Goal: Task Accomplishment & Management: Use online tool/utility

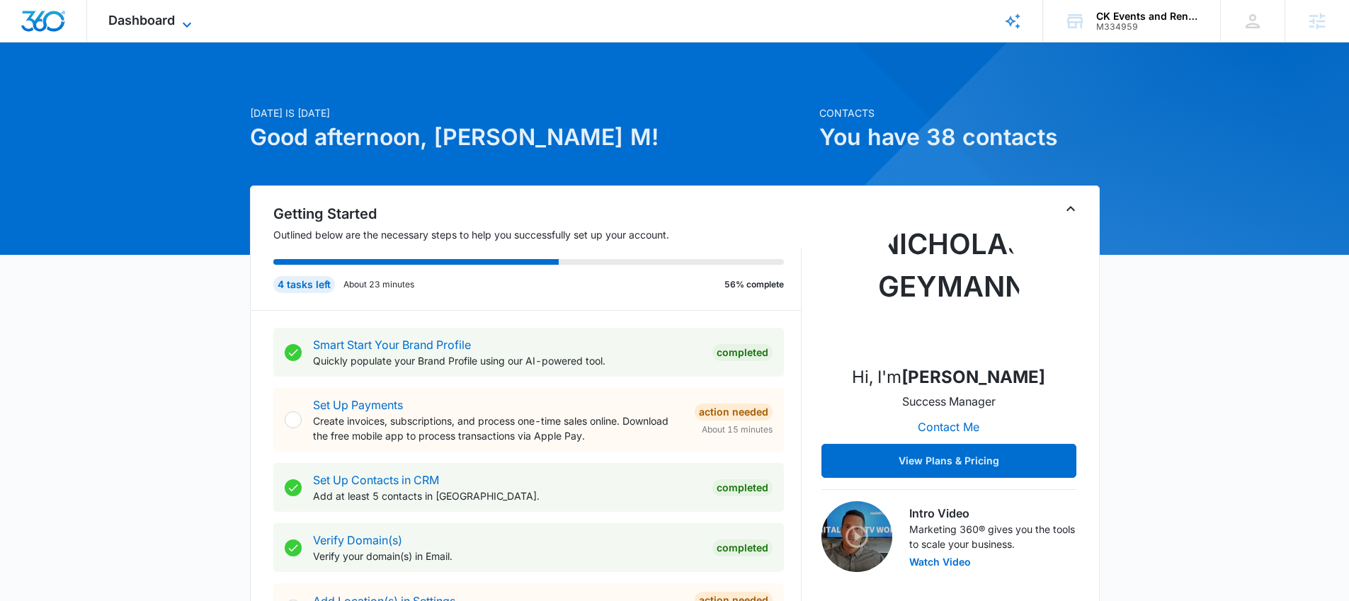
click at [171, 25] on span "Dashboard" at bounding box center [141, 20] width 67 height 15
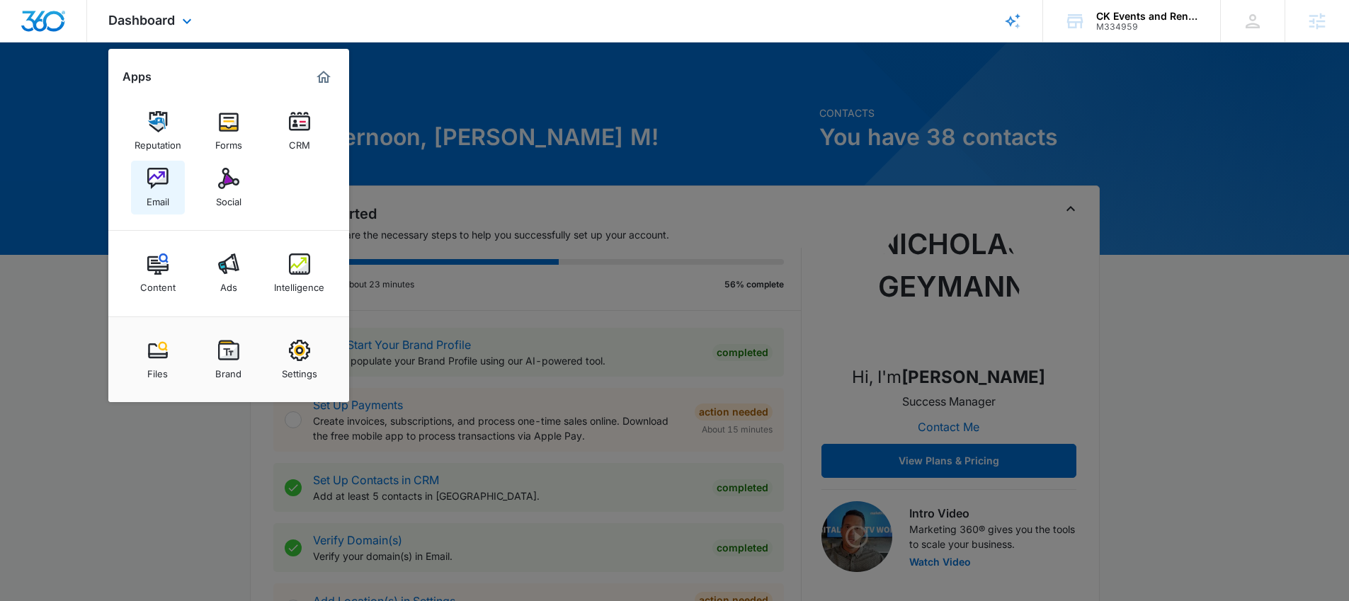
click at [163, 173] on img at bounding box center [157, 178] width 21 height 21
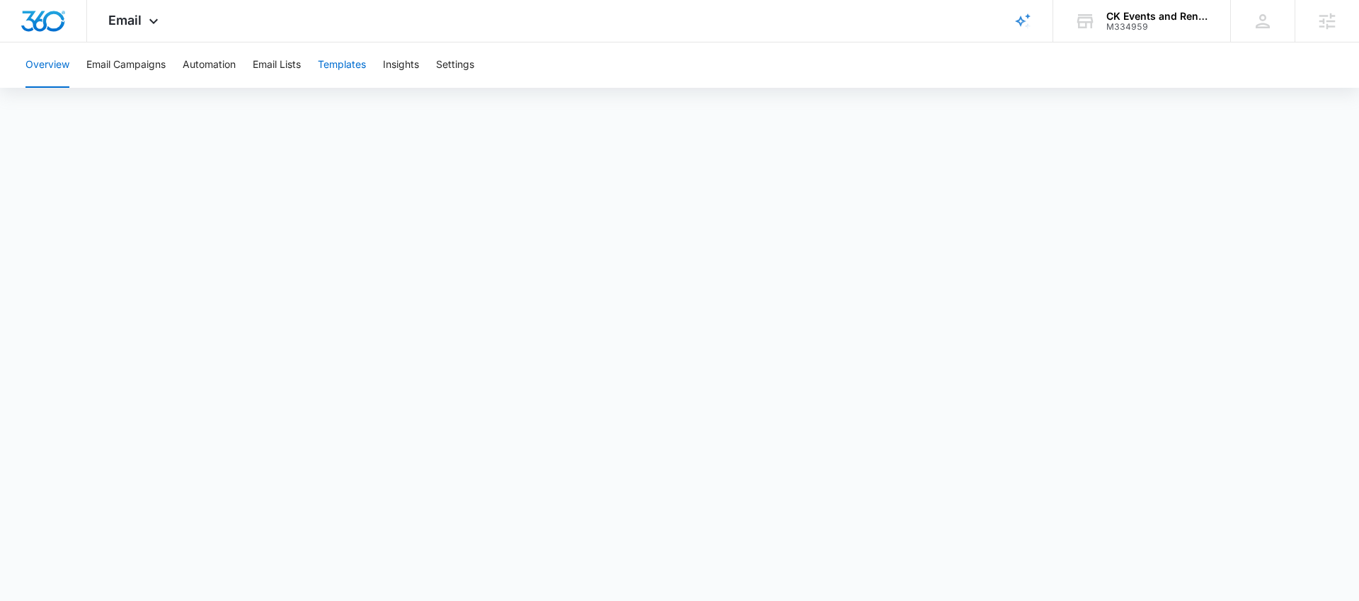
click at [341, 66] on button "Templates" at bounding box center [342, 64] width 48 height 45
click at [143, 17] on div "Email Apps Reputation Forms CRM Email Social Content Ads Intelligence Files Bra…" at bounding box center [135, 21] width 96 height 42
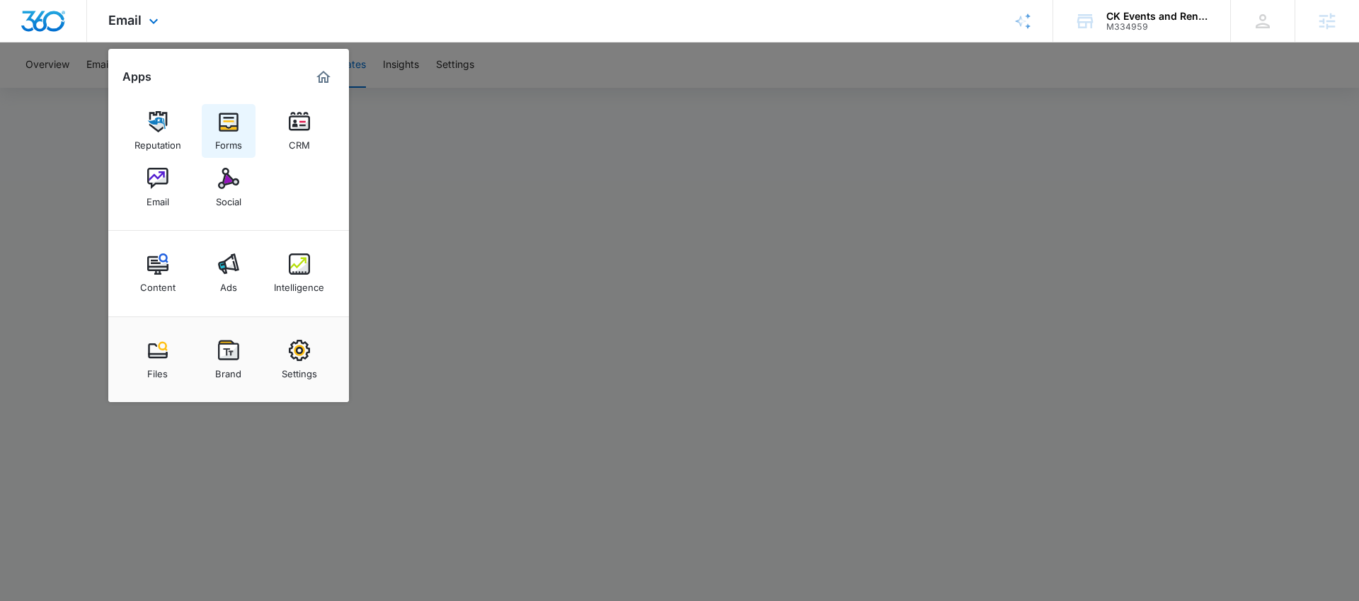
click at [236, 137] on div "Forms" at bounding box center [228, 141] width 27 height 18
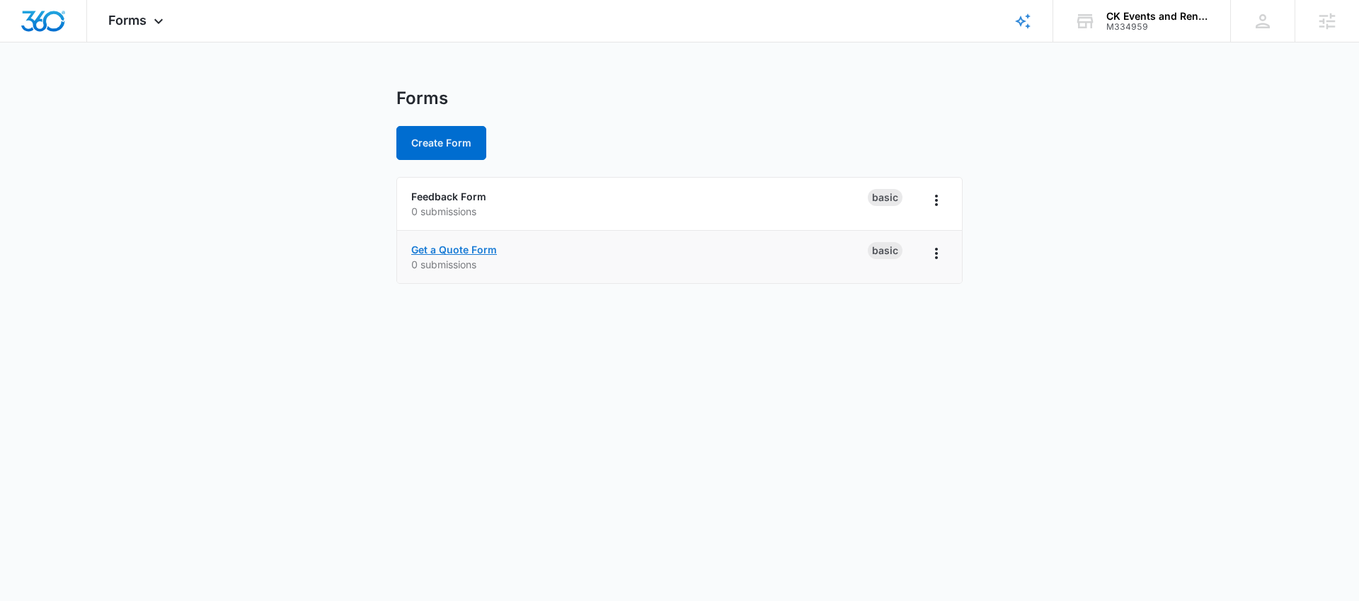
click at [457, 247] on link "Get a Quote Form" at bounding box center [454, 250] width 86 height 12
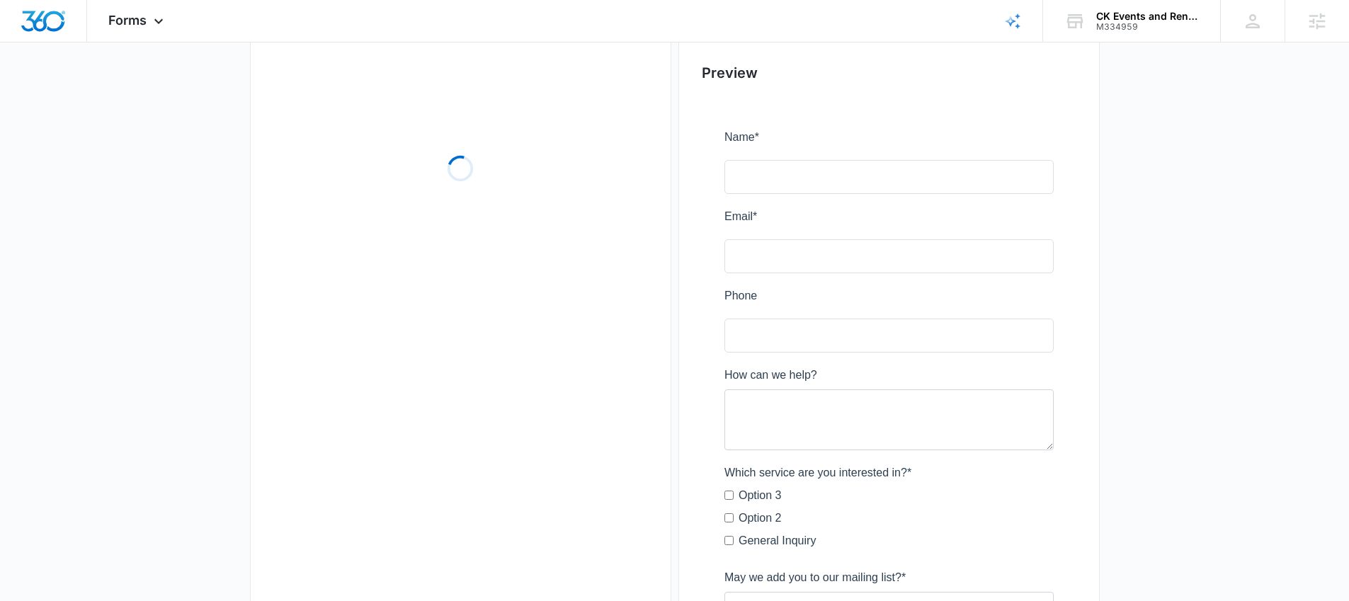
scroll to position [105, 0]
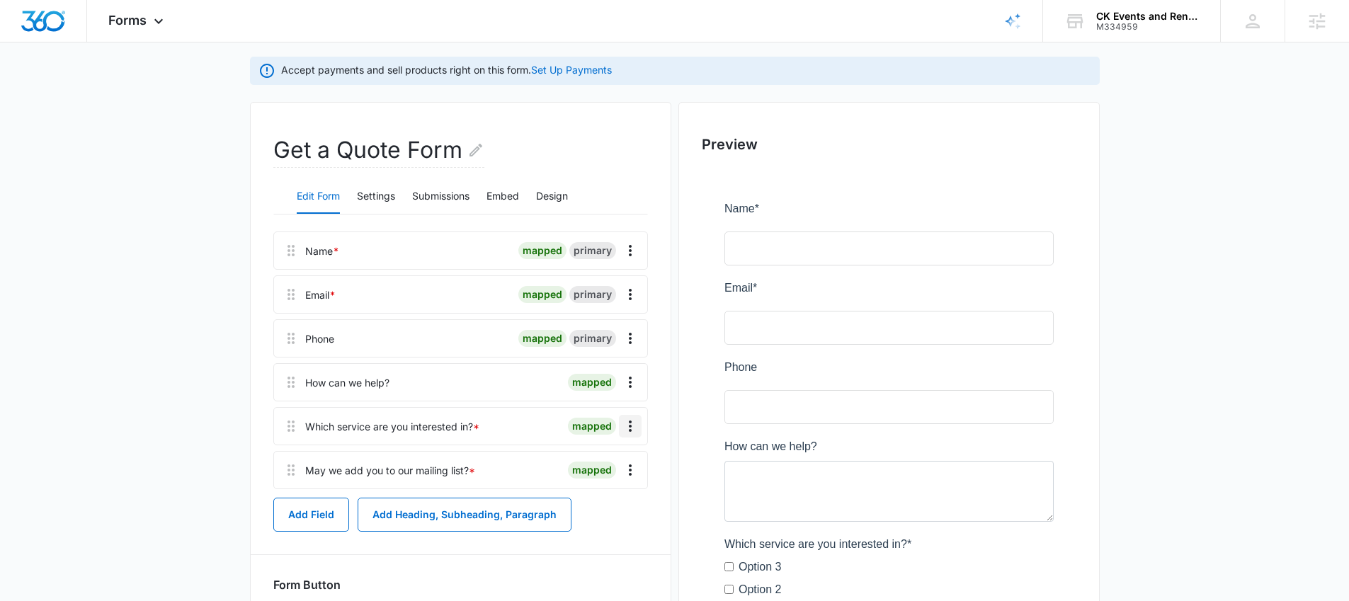
click at [636, 428] on icon "Overflow Menu" at bounding box center [630, 426] width 17 height 17
click at [602, 482] on div "Delete" at bounding box center [592, 487] width 30 height 10
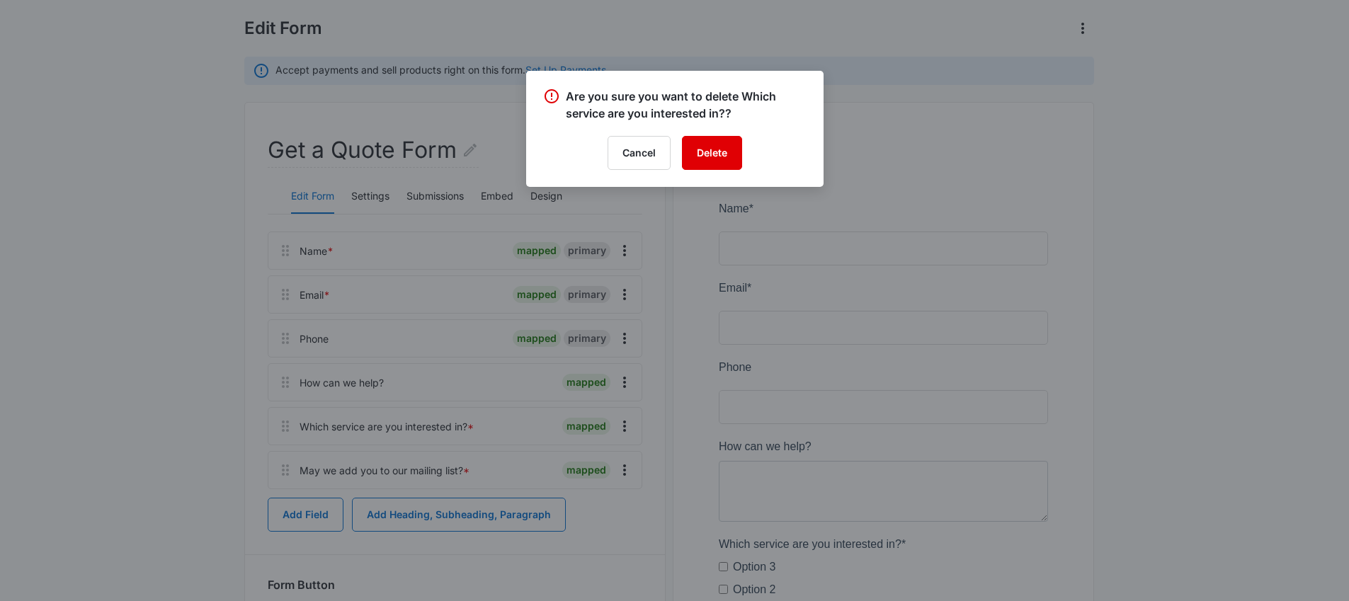
click at [693, 139] on button "Delete" at bounding box center [712, 153] width 60 height 34
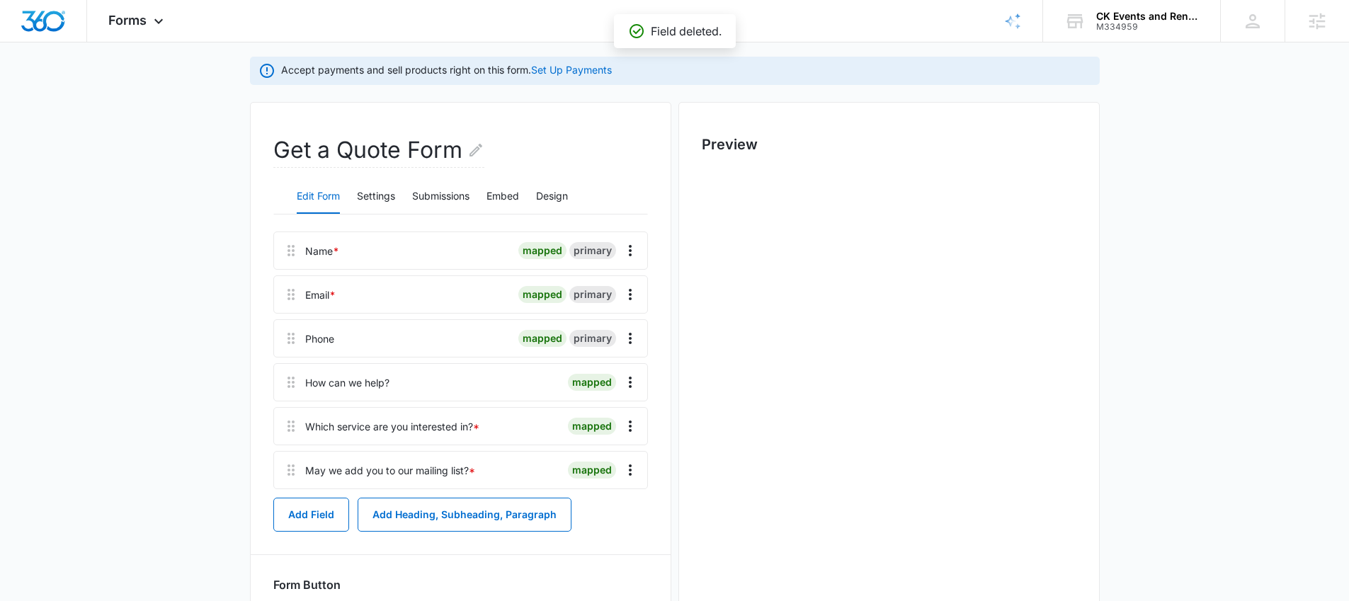
scroll to position [0, 0]
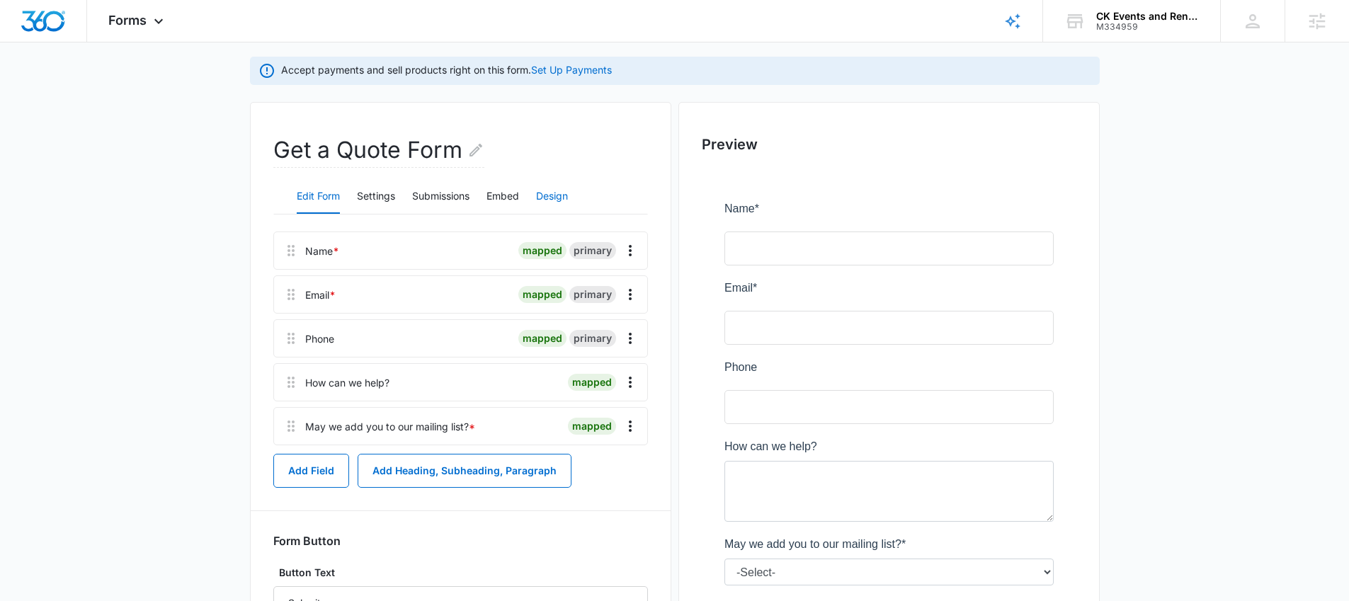
click at [553, 195] on button "Design" at bounding box center [552, 197] width 32 height 34
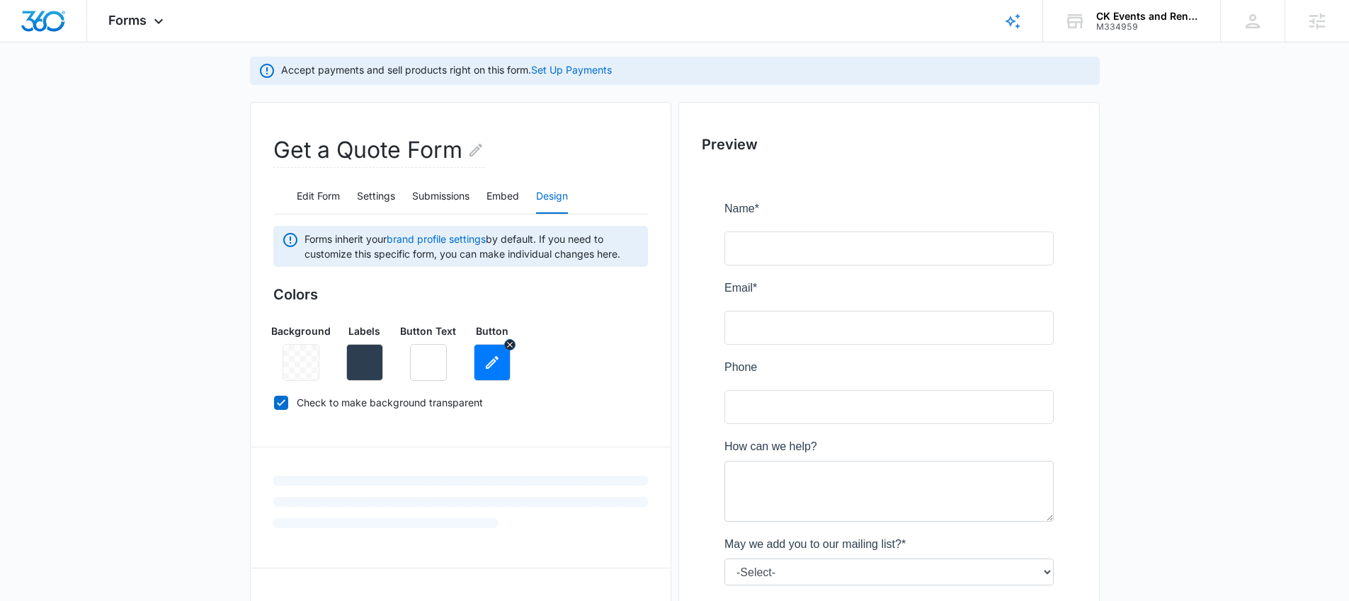
click at [489, 376] on button "button" at bounding box center [492, 362] width 37 height 37
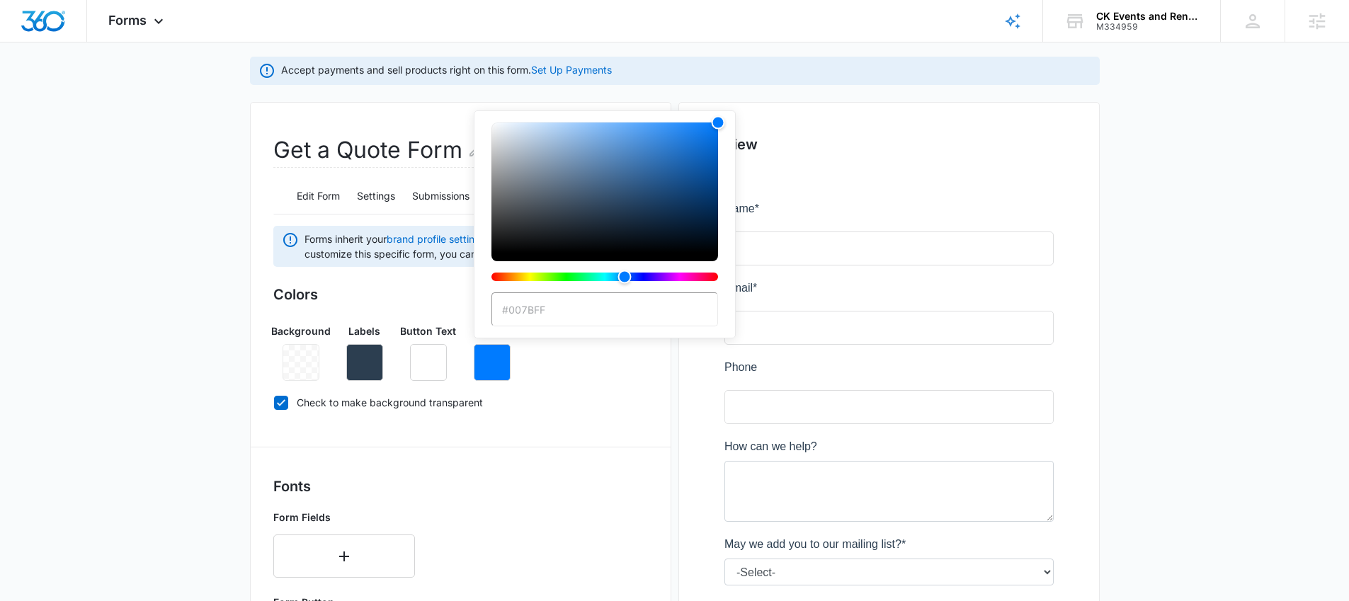
click at [558, 314] on input "#007BFF" at bounding box center [604, 309] width 227 height 34
paste input "2FCCC7"
type input "#2FCCC7"
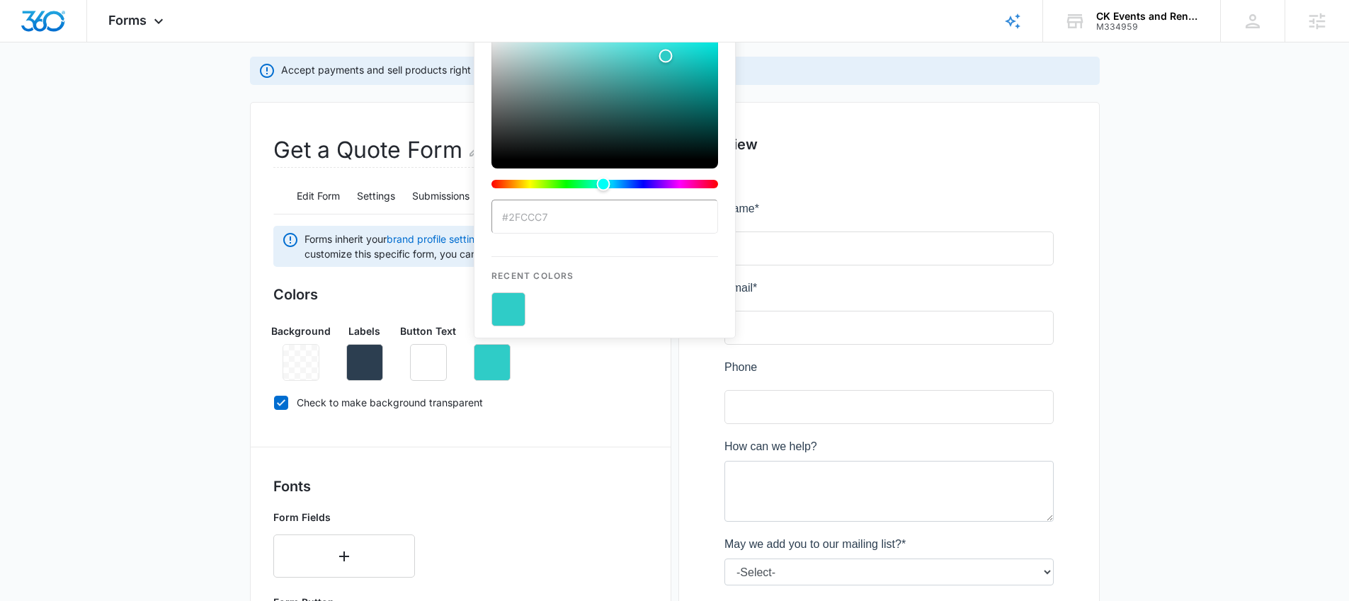
click at [581, 373] on div "Background Labels Button Text Button #2FCCC7 Recent Colors" at bounding box center [460, 346] width 375 height 69
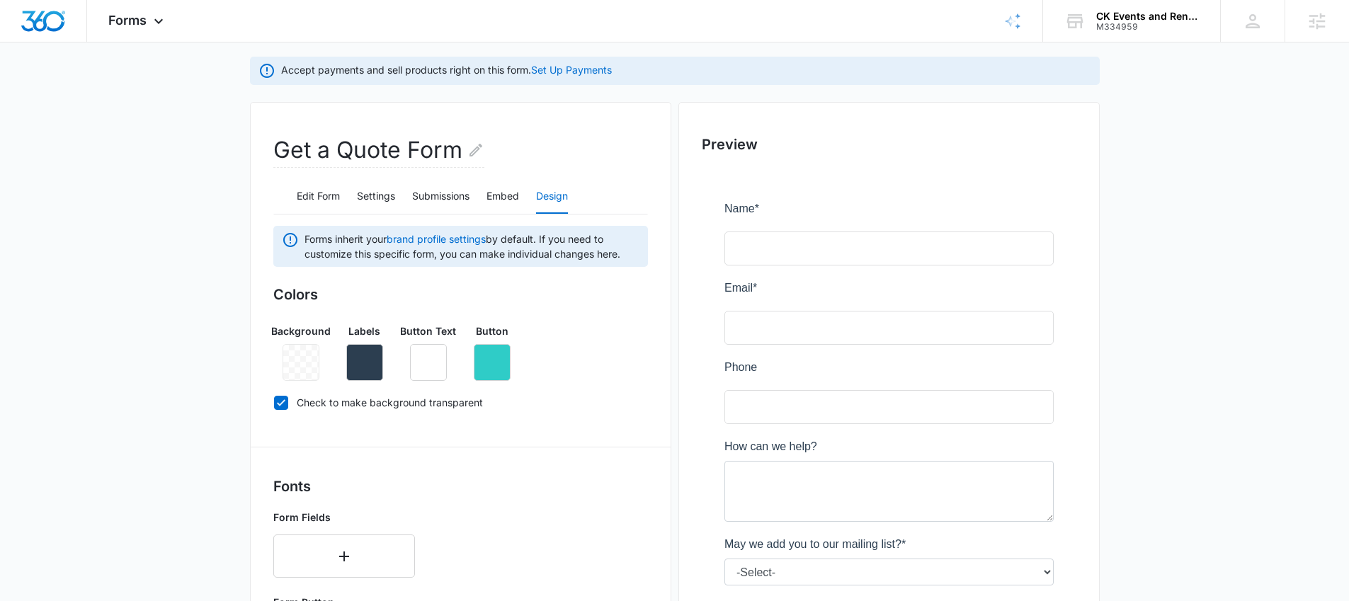
scroll to position [564, 0]
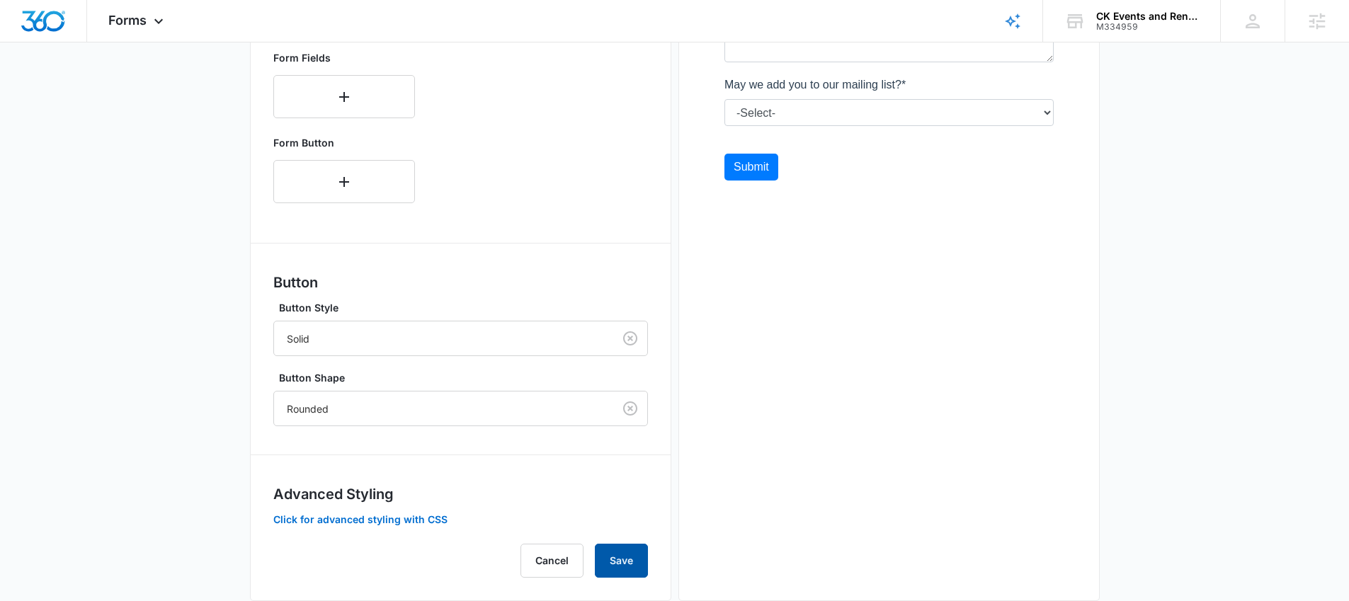
click at [617, 566] on button "Save" at bounding box center [621, 561] width 53 height 34
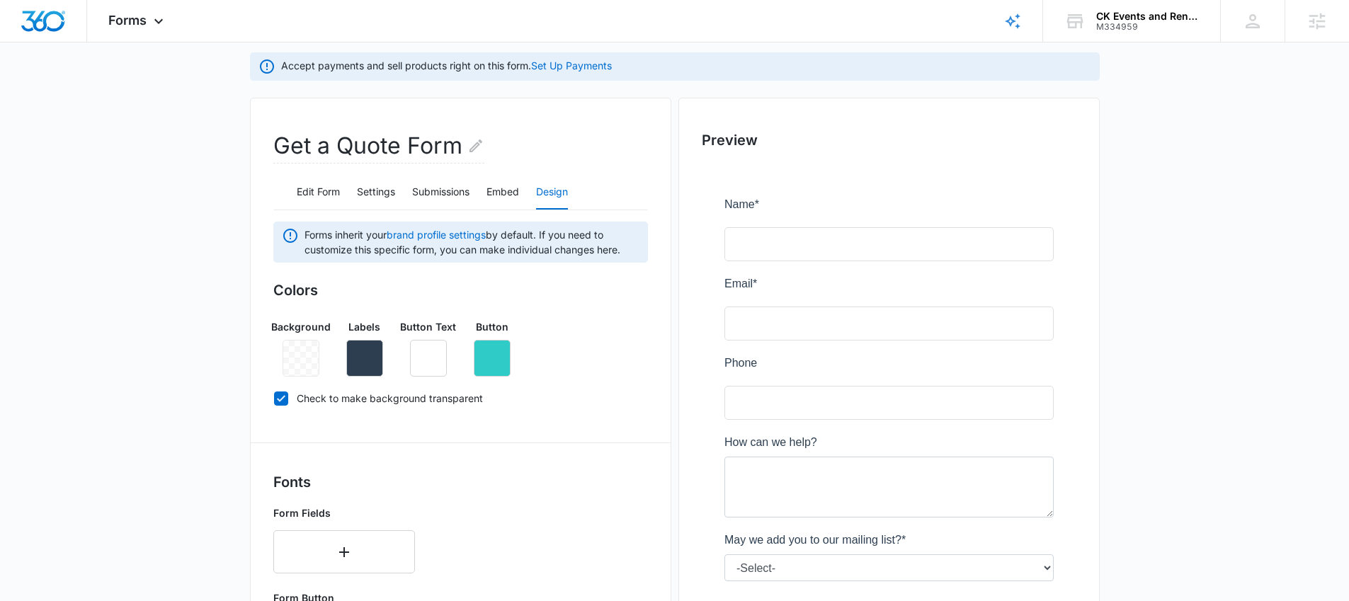
scroll to position [0, 0]
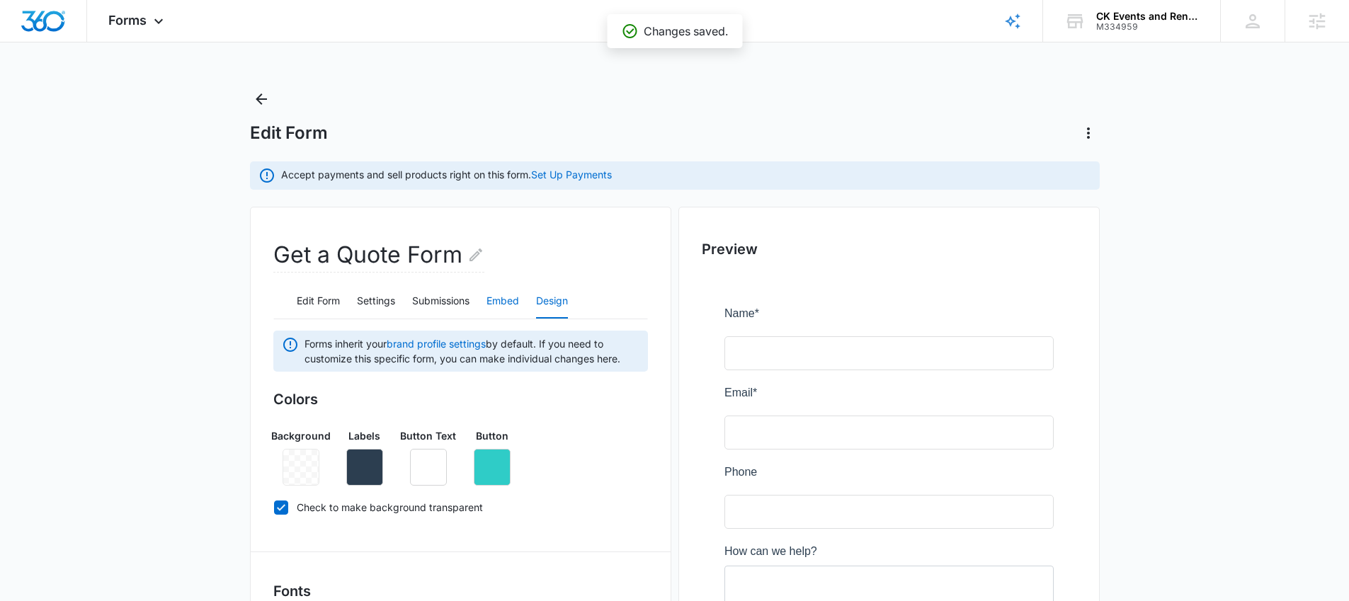
click at [513, 301] on button "Embed" at bounding box center [502, 302] width 33 height 34
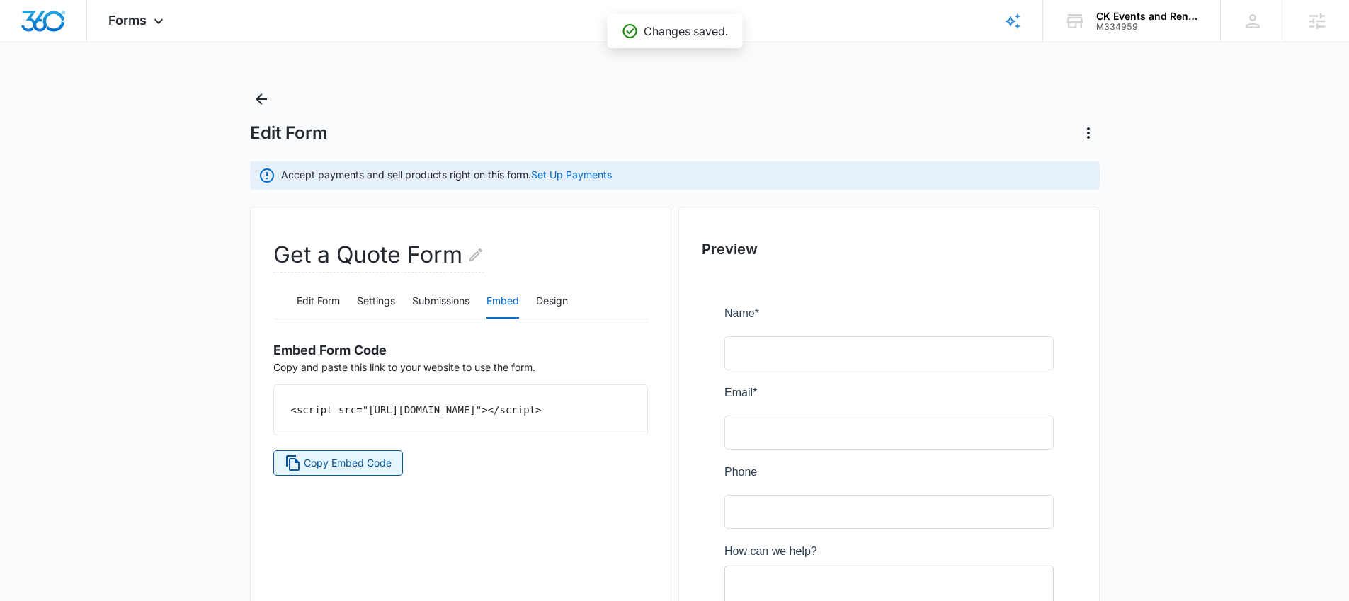
click at [355, 471] on span "Copy Embed Code" at bounding box center [348, 463] width 88 height 16
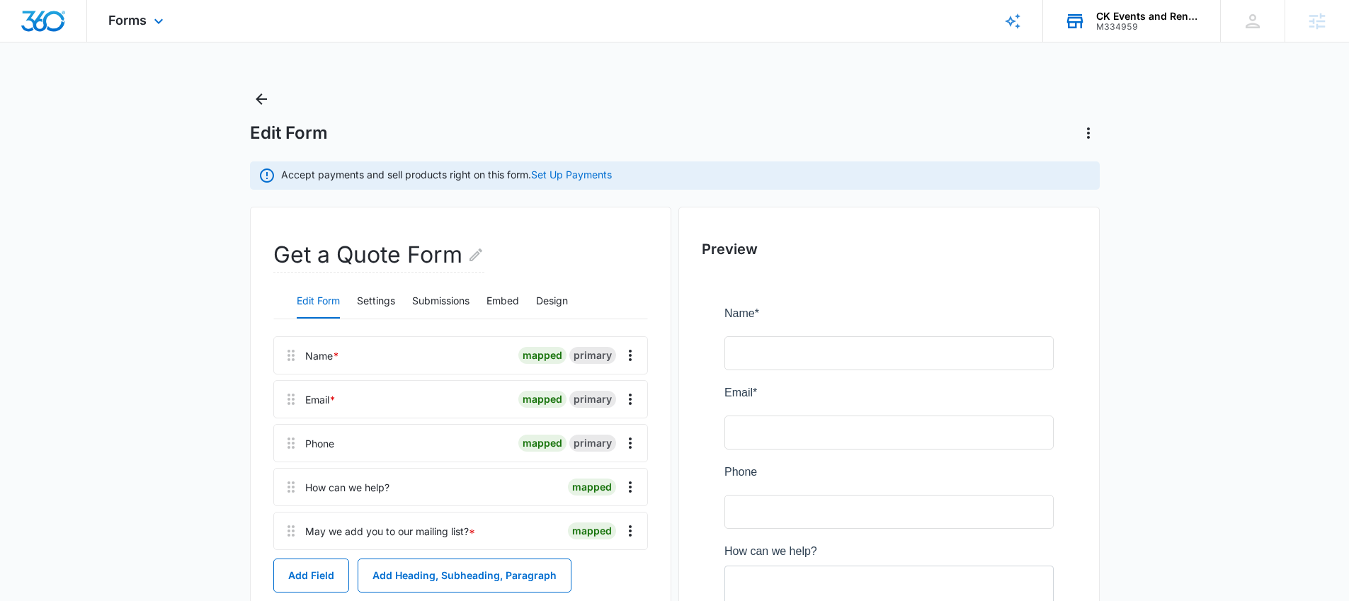
click at [1143, 25] on div "M334959" at bounding box center [1147, 27] width 103 height 10
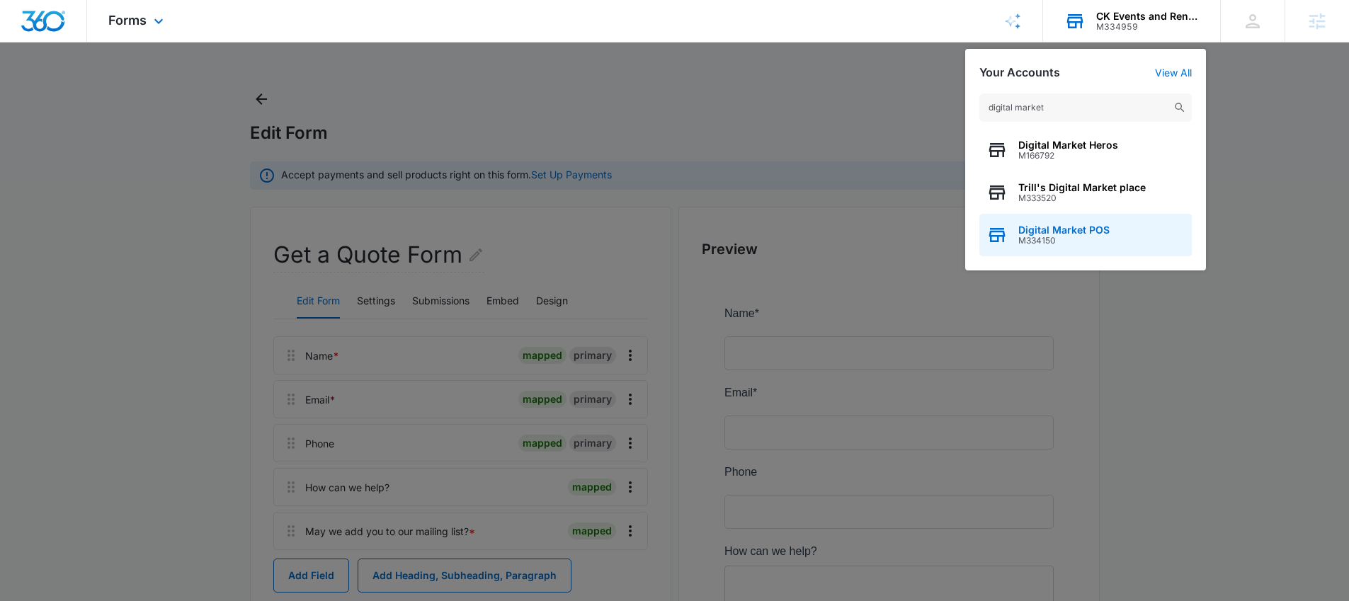
type input "digital market"
click at [1120, 224] on div "Digital Market POS M334150" at bounding box center [1085, 235] width 212 height 42
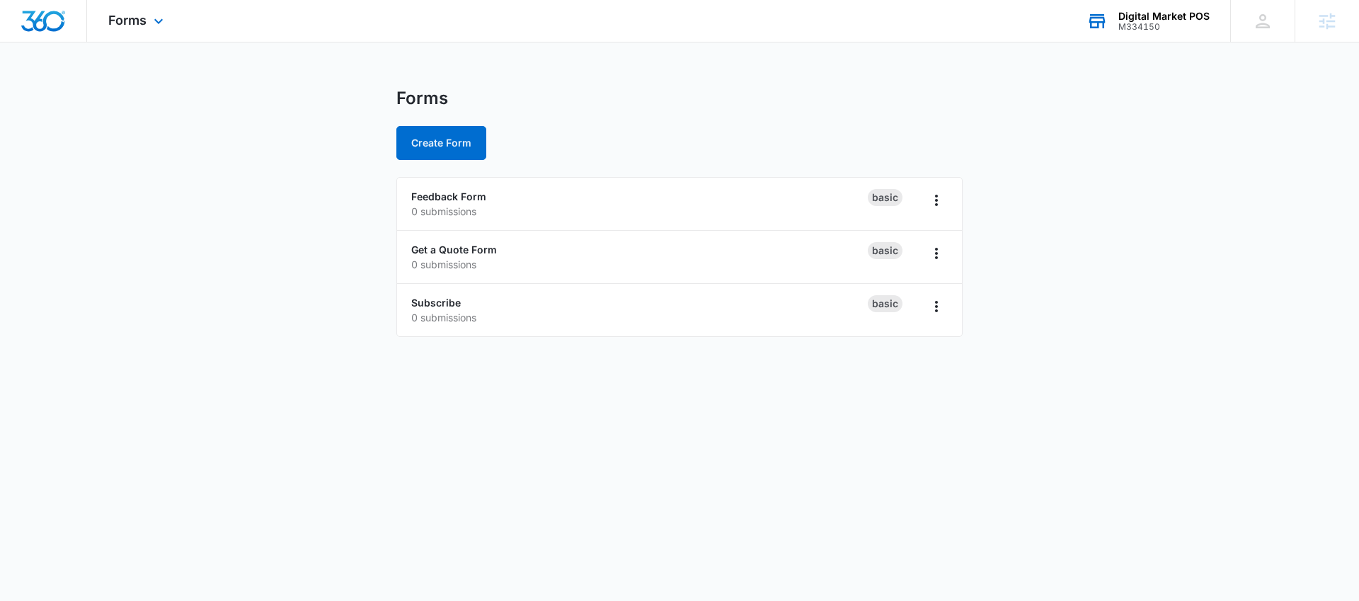
click at [137, 28] on div "Forms Apps Reputation Websites Forms CRM Email Social Shop Content Ads Intellig…" at bounding box center [137, 21] width 101 height 42
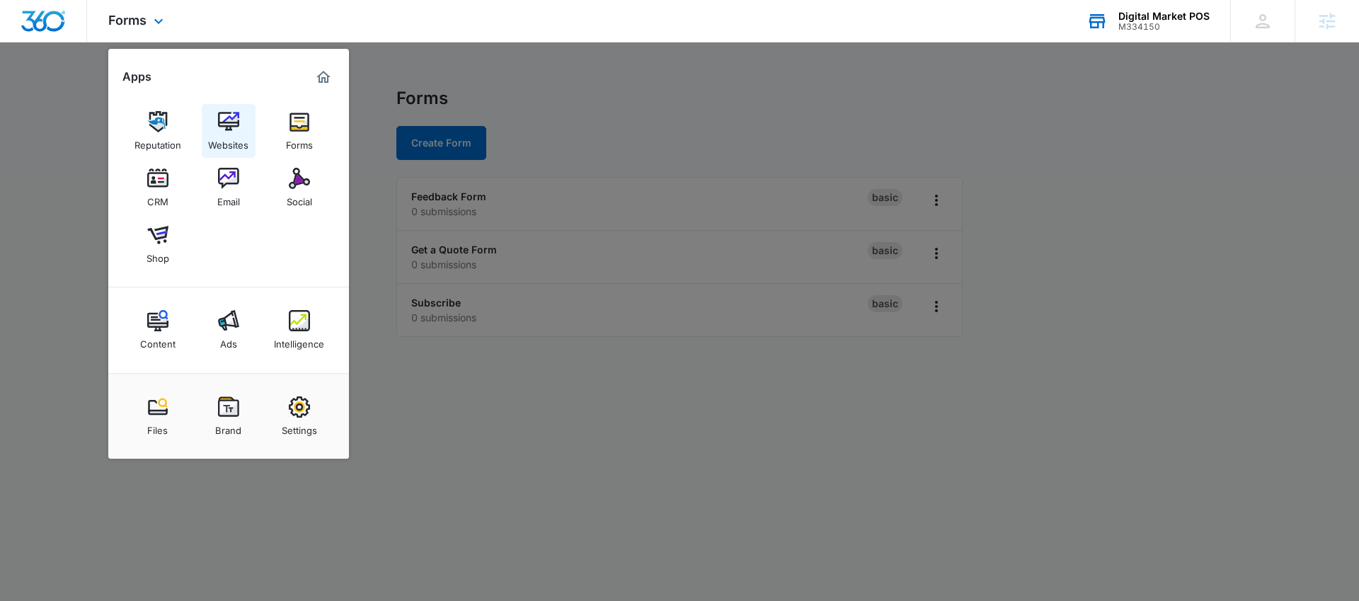
click at [229, 130] on img at bounding box center [228, 121] width 21 height 21
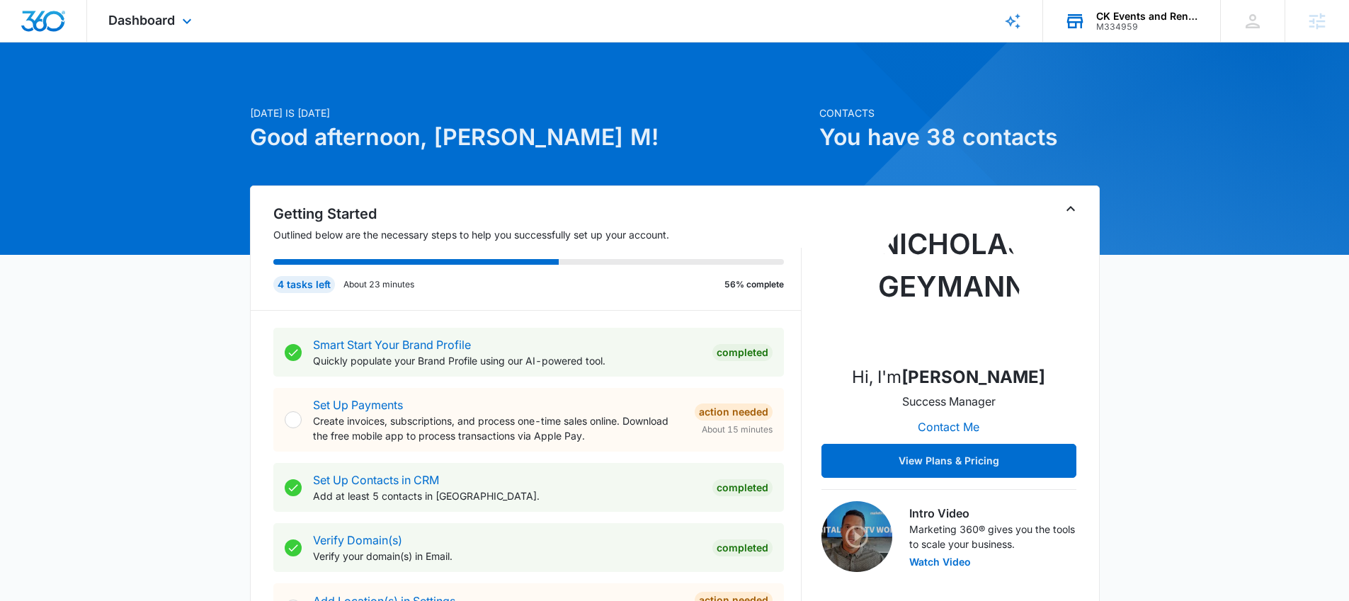
click at [1126, 15] on div "CK Events and Rentals" at bounding box center [1147, 16] width 103 height 11
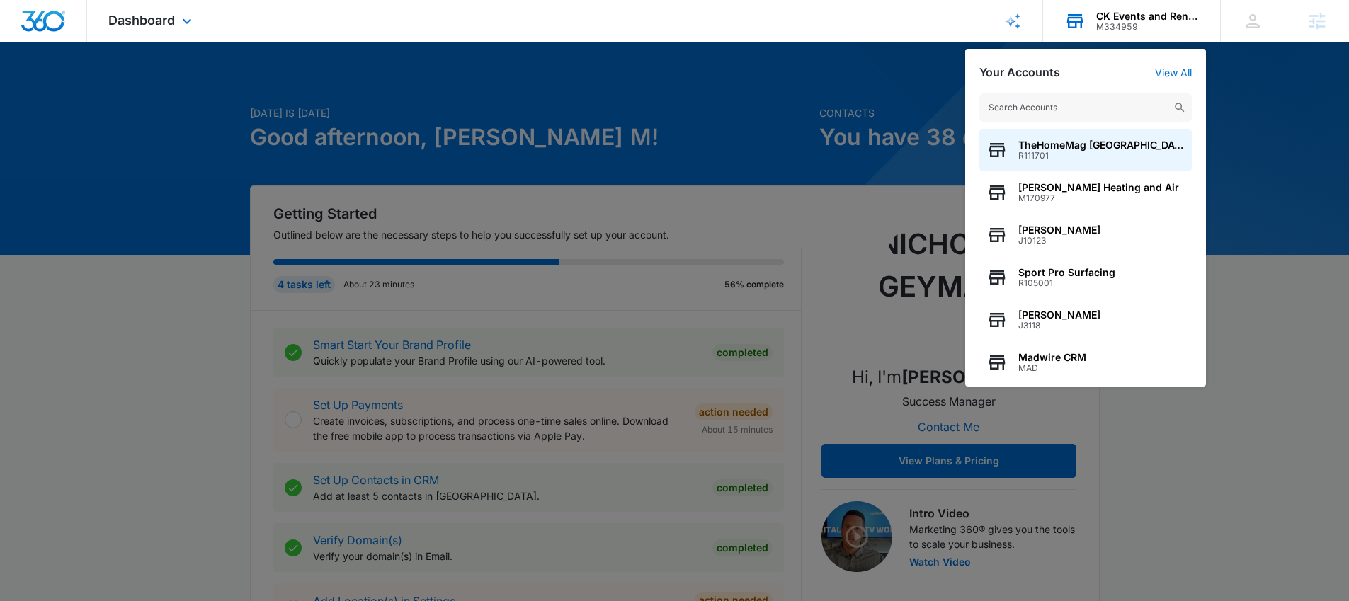
click at [1023, 103] on input "text" at bounding box center [1085, 107] width 212 height 28
type input "M178672"
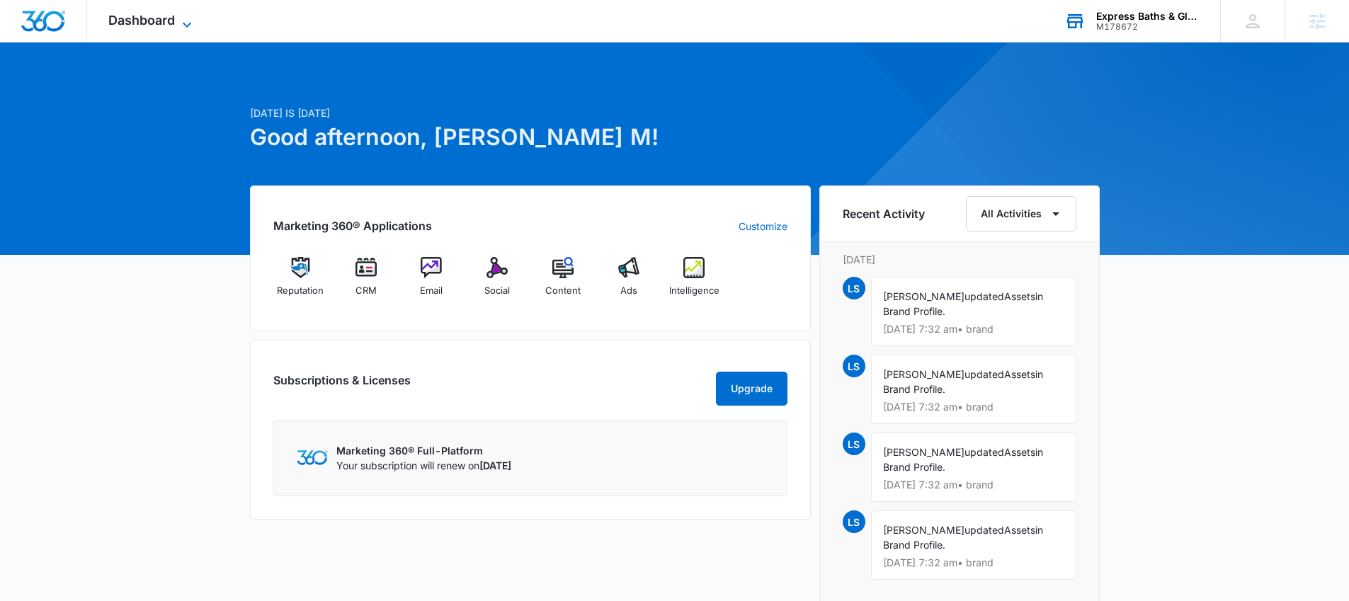
click at [130, 17] on span "Dashboard" at bounding box center [141, 20] width 67 height 15
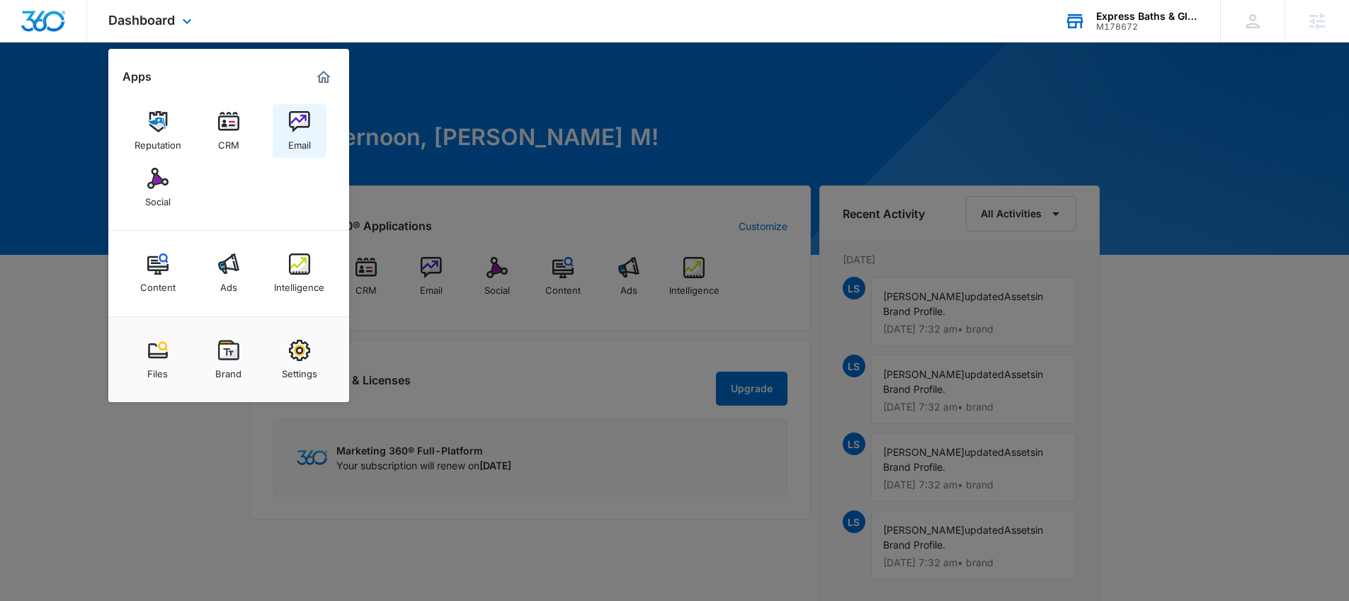
click at [285, 123] on link "Email" at bounding box center [300, 131] width 54 height 54
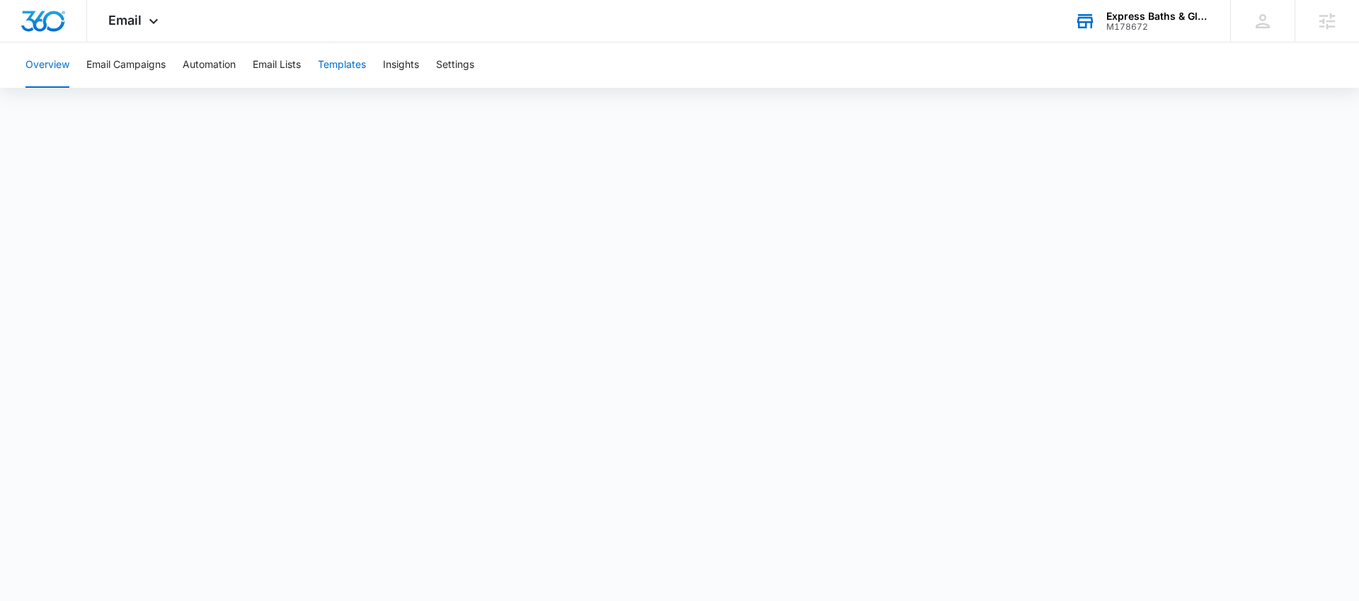
click at [361, 59] on button "Templates" at bounding box center [342, 64] width 48 height 45
click at [203, 67] on button "Automation" at bounding box center [209, 64] width 53 height 45
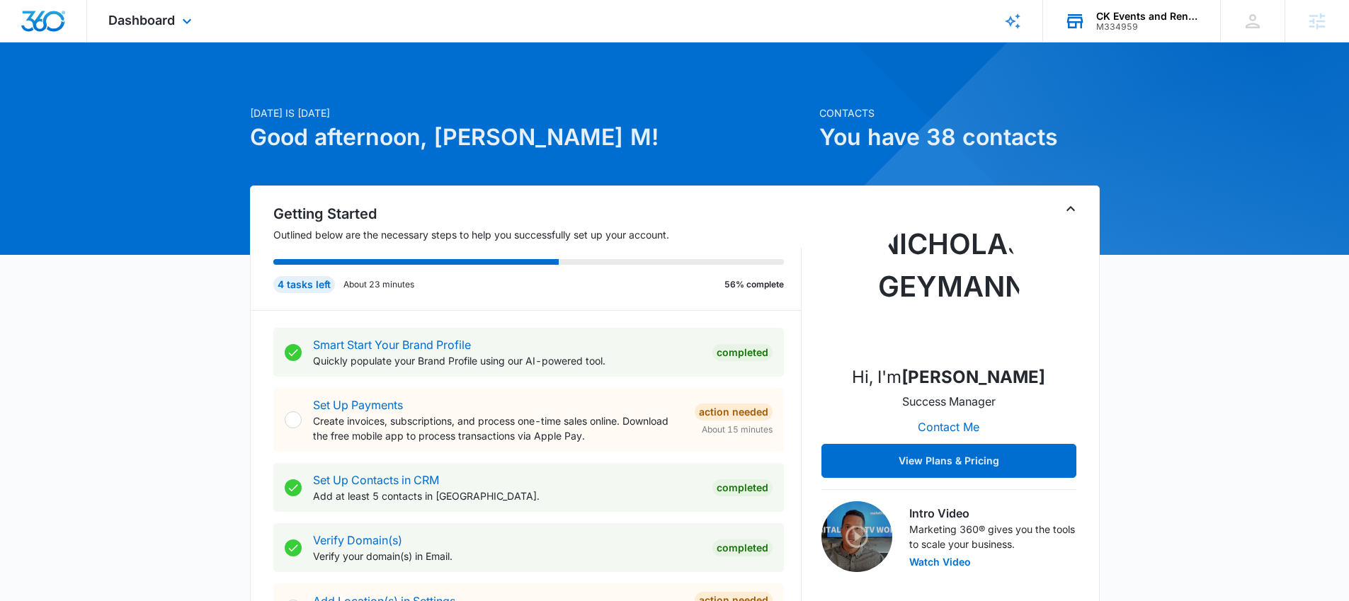
click at [1131, 21] on div "CK Events and Rentals" at bounding box center [1147, 16] width 103 height 11
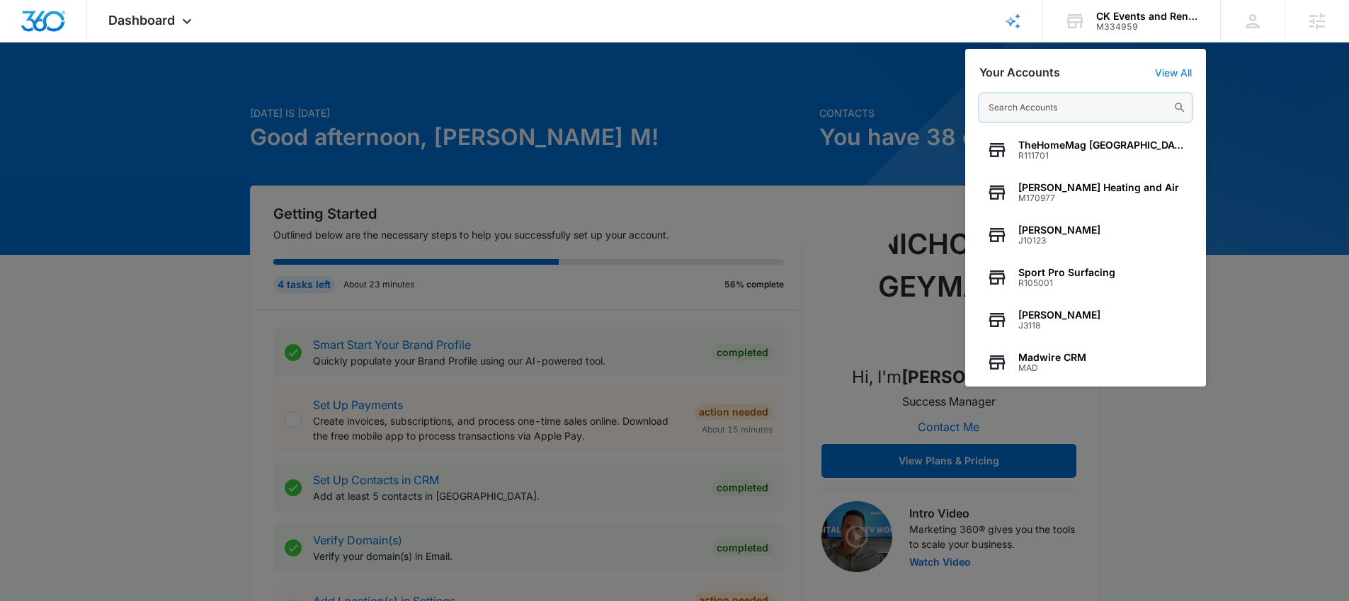
paste input "M335426"
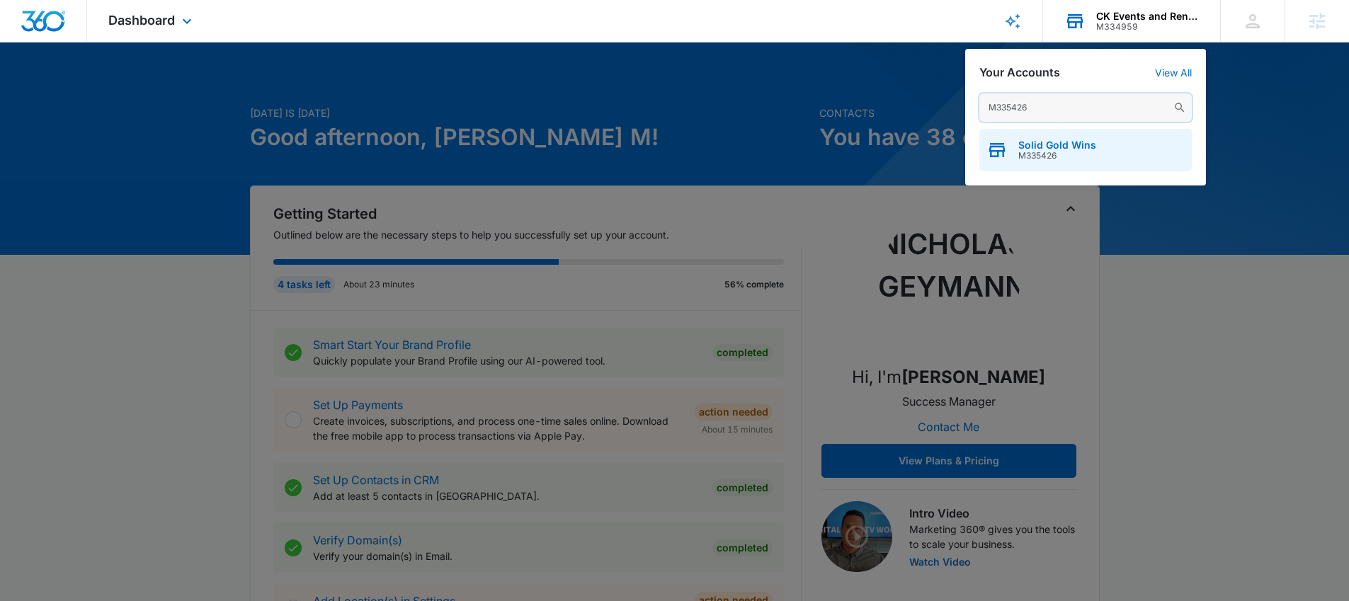
type input "M335426"
click at [1062, 155] on span "M335426" at bounding box center [1057, 156] width 78 height 10
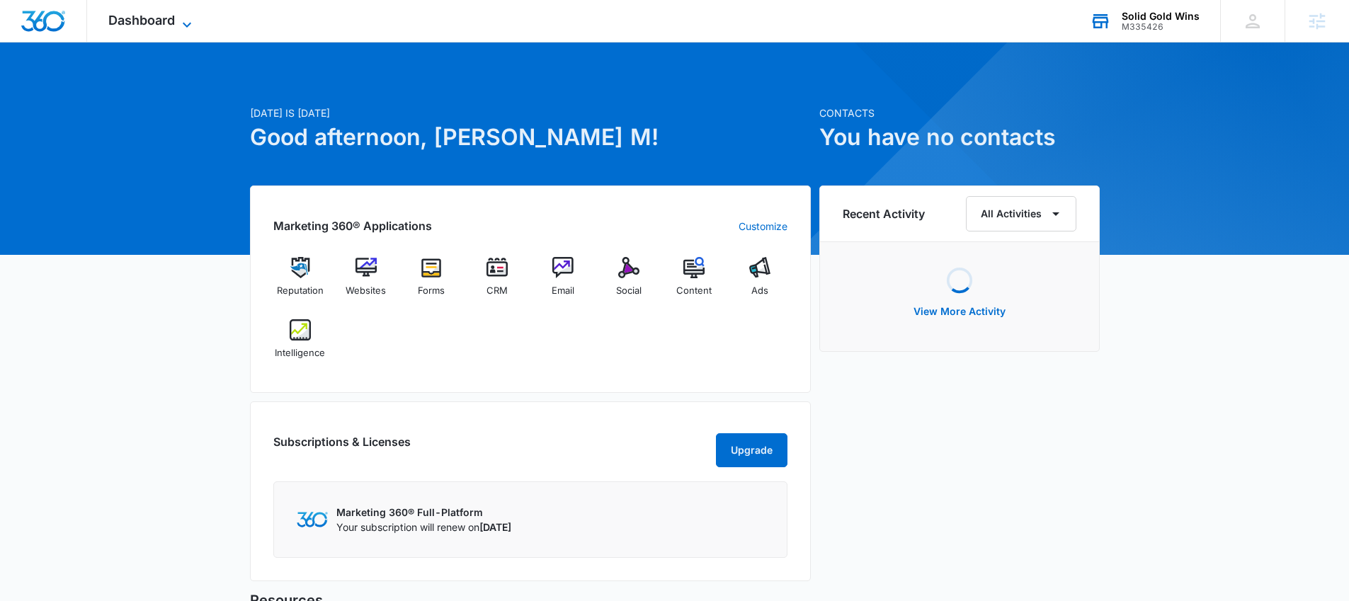
click at [169, 17] on span "Dashboard" at bounding box center [141, 20] width 67 height 15
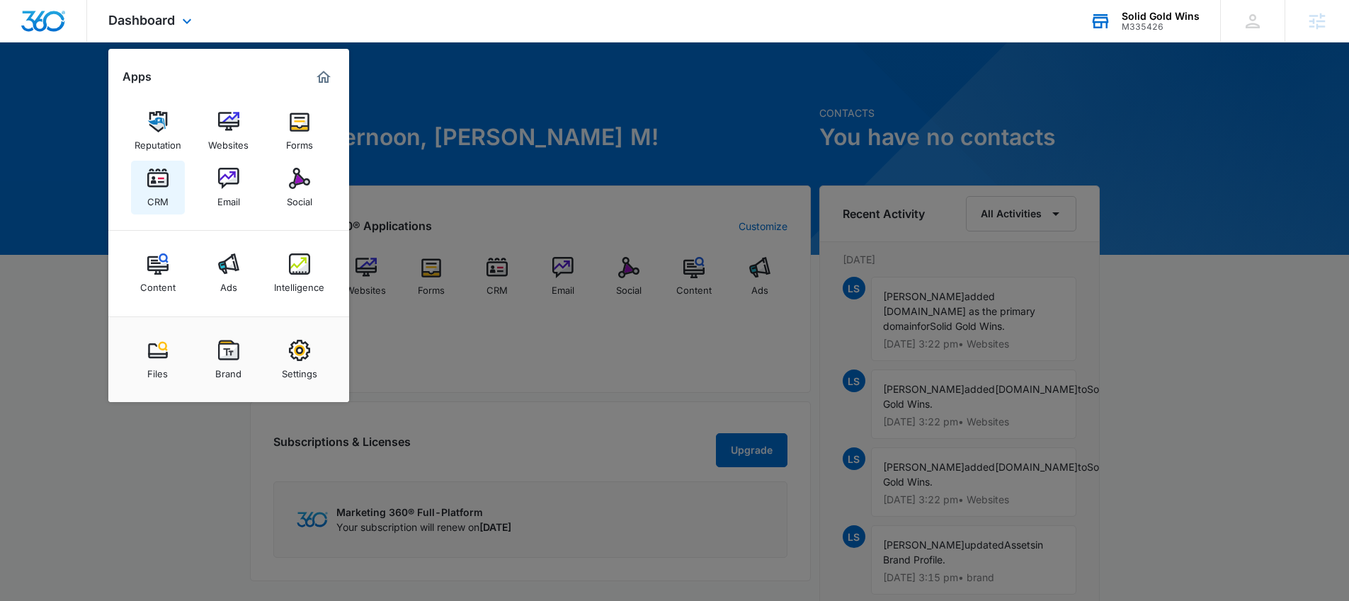
click at [158, 184] on img at bounding box center [157, 178] width 21 height 21
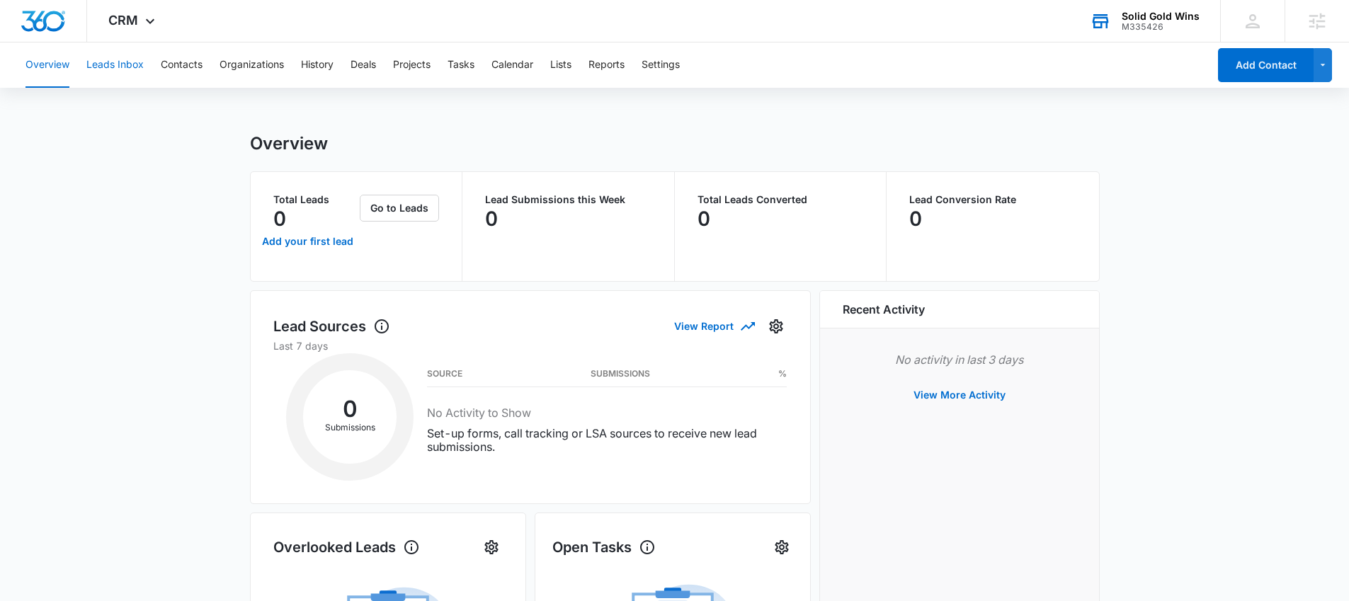
click at [126, 67] on button "Leads Inbox" at bounding box center [114, 64] width 57 height 45
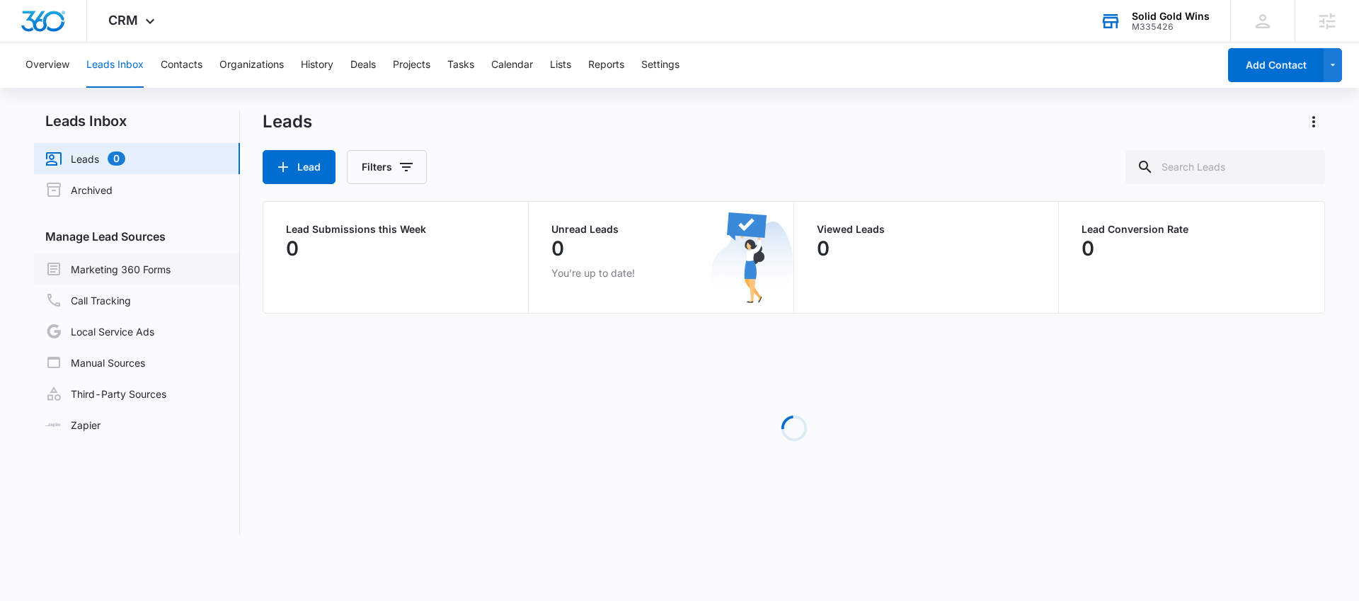
click at [146, 273] on link "Marketing 360 Forms" at bounding box center [107, 269] width 125 height 17
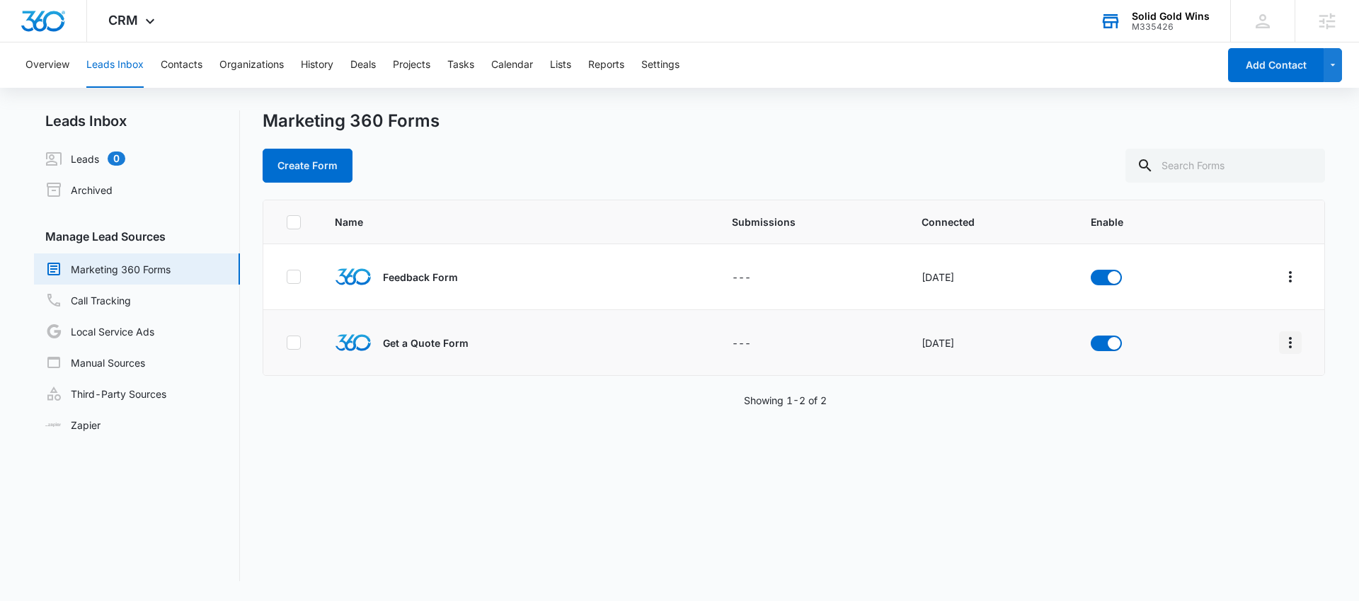
click at [1279, 331] on button "Overflow Menu" at bounding box center [1290, 342] width 23 height 23
click at [1227, 420] on div "Field Mapping" at bounding box center [1217, 425] width 80 height 10
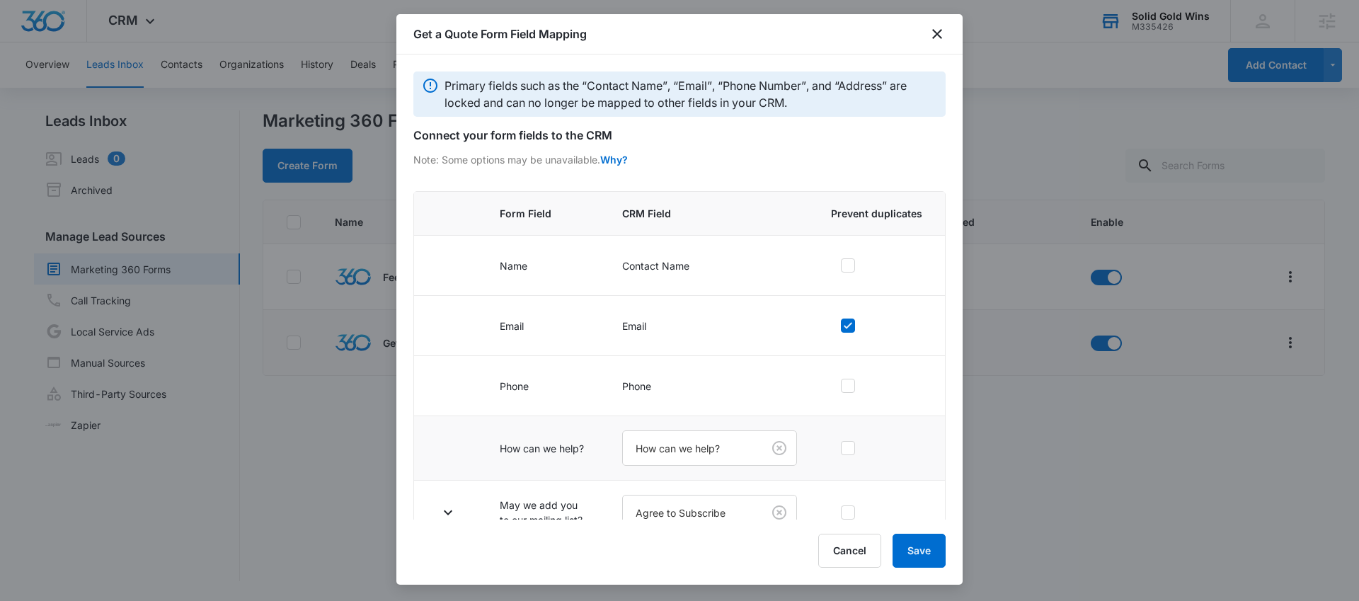
scroll to position [248, 0]
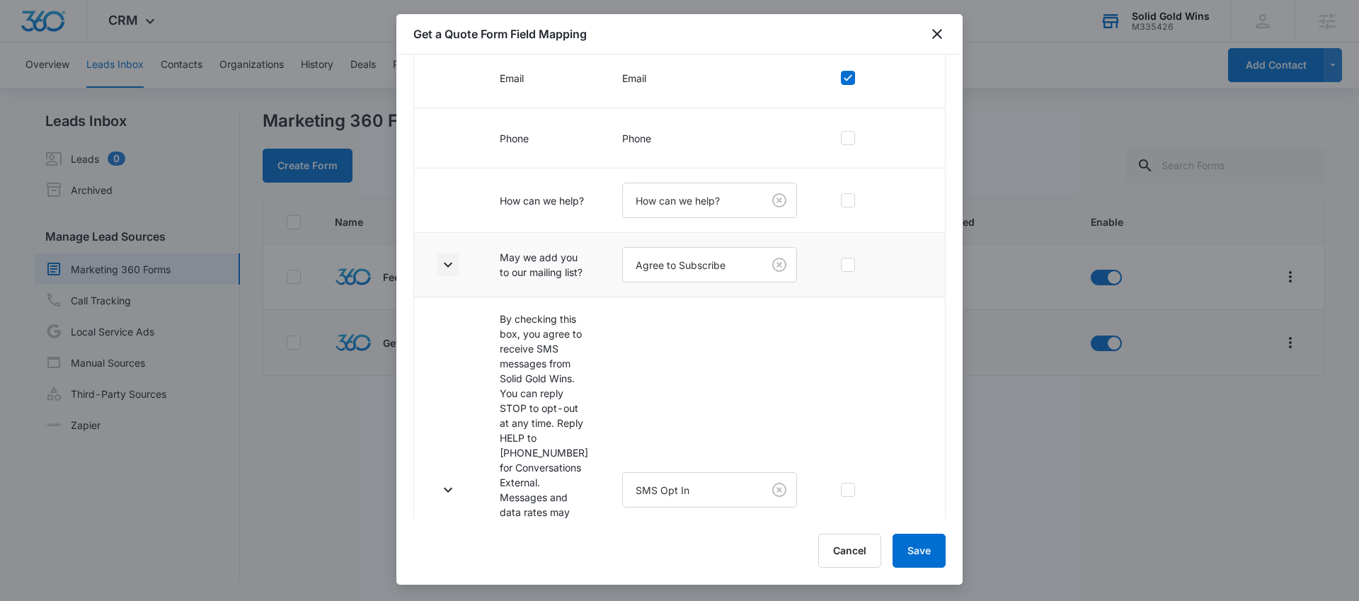
click at [454, 266] on icon "button" at bounding box center [448, 264] width 17 height 17
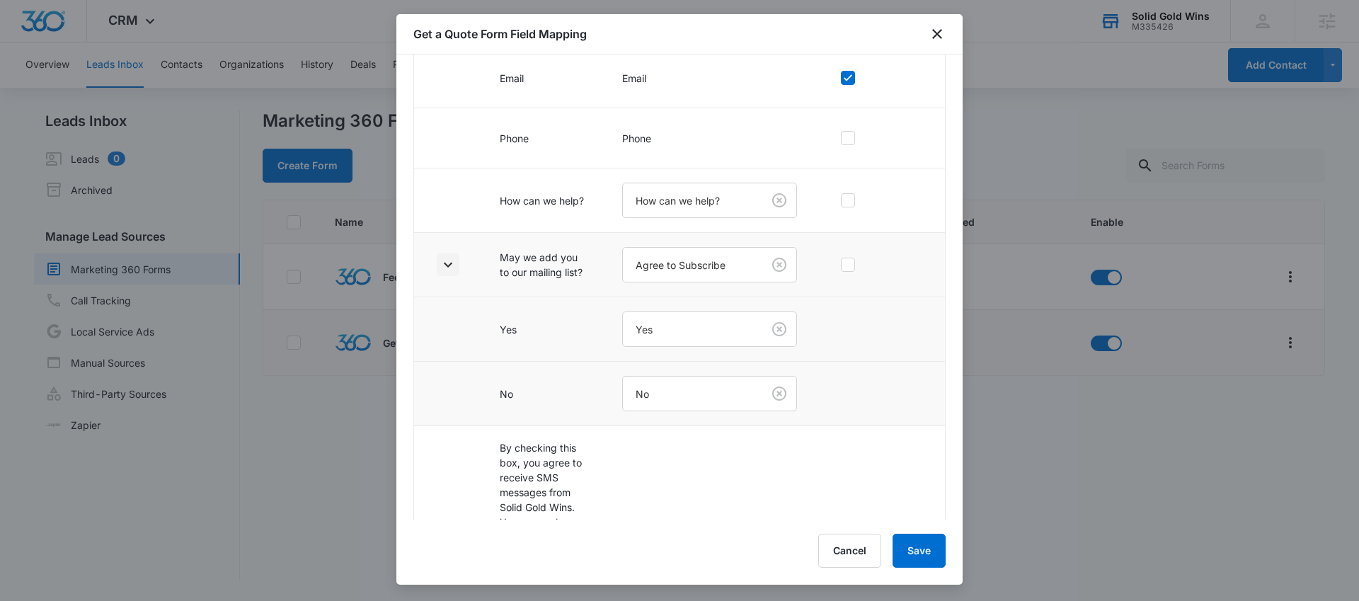
click at [452, 265] on icon "button" at bounding box center [448, 264] width 17 height 17
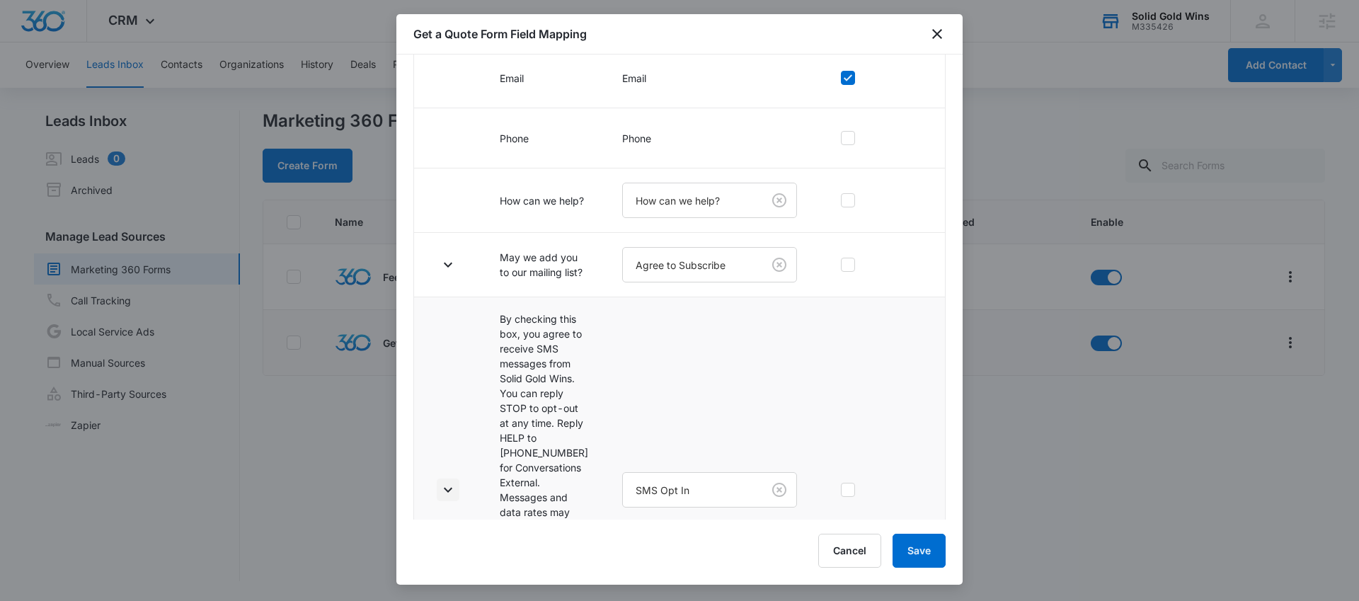
click at [450, 487] on icon "button" at bounding box center [448, 489] width 8 height 5
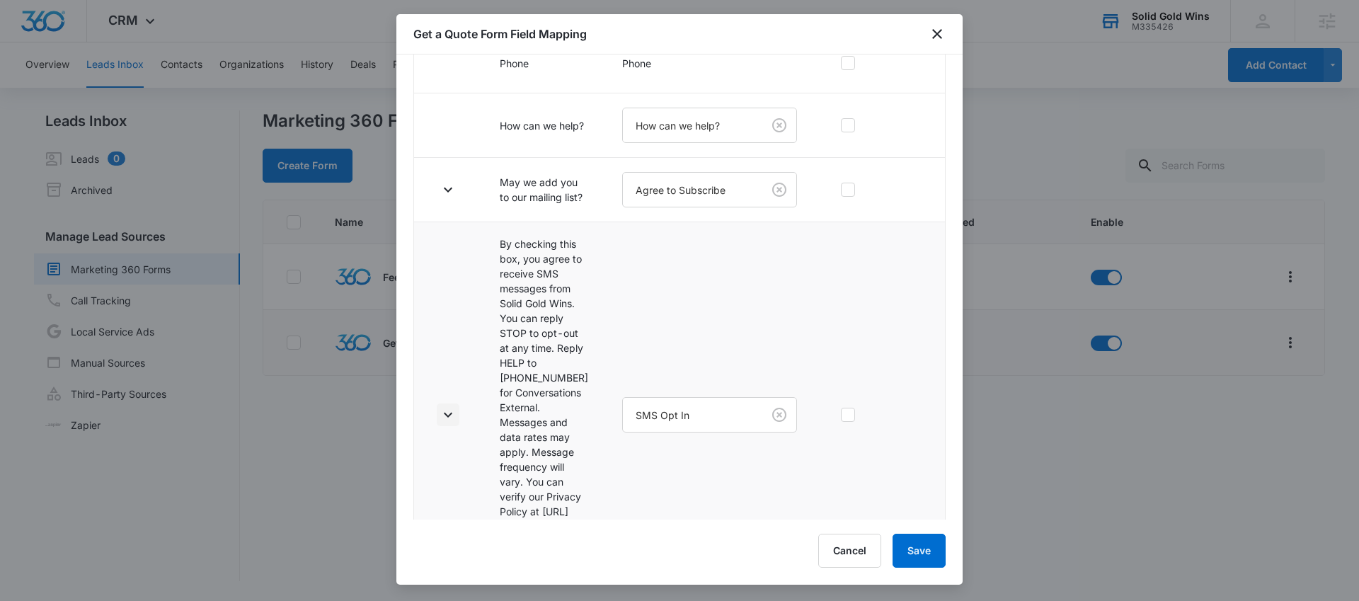
scroll to position [338, 0]
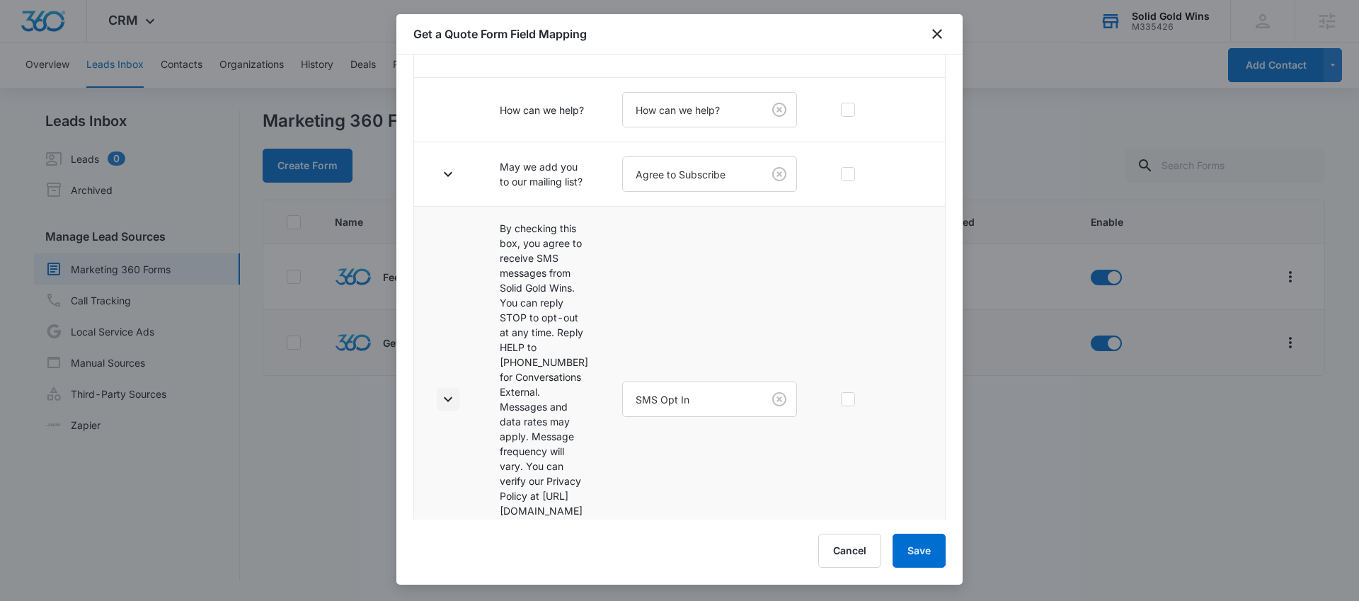
click at [452, 391] on icon "button" at bounding box center [448, 399] width 17 height 17
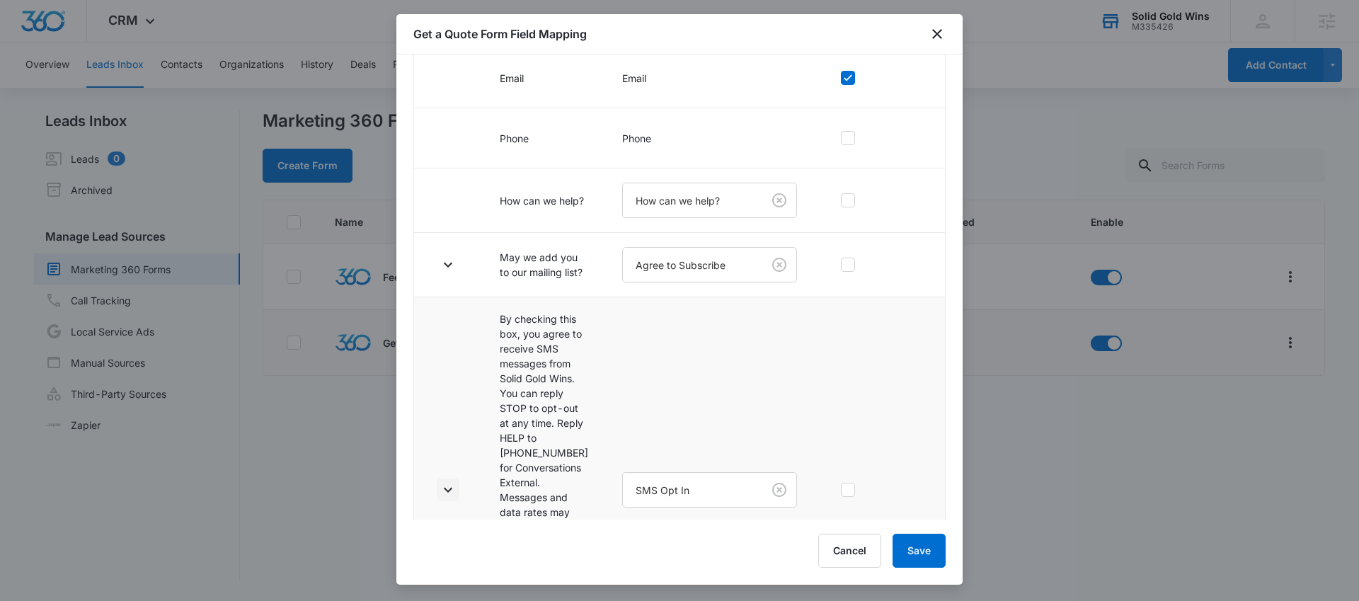
click at [441, 481] on icon "button" at bounding box center [448, 489] width 17 height 17
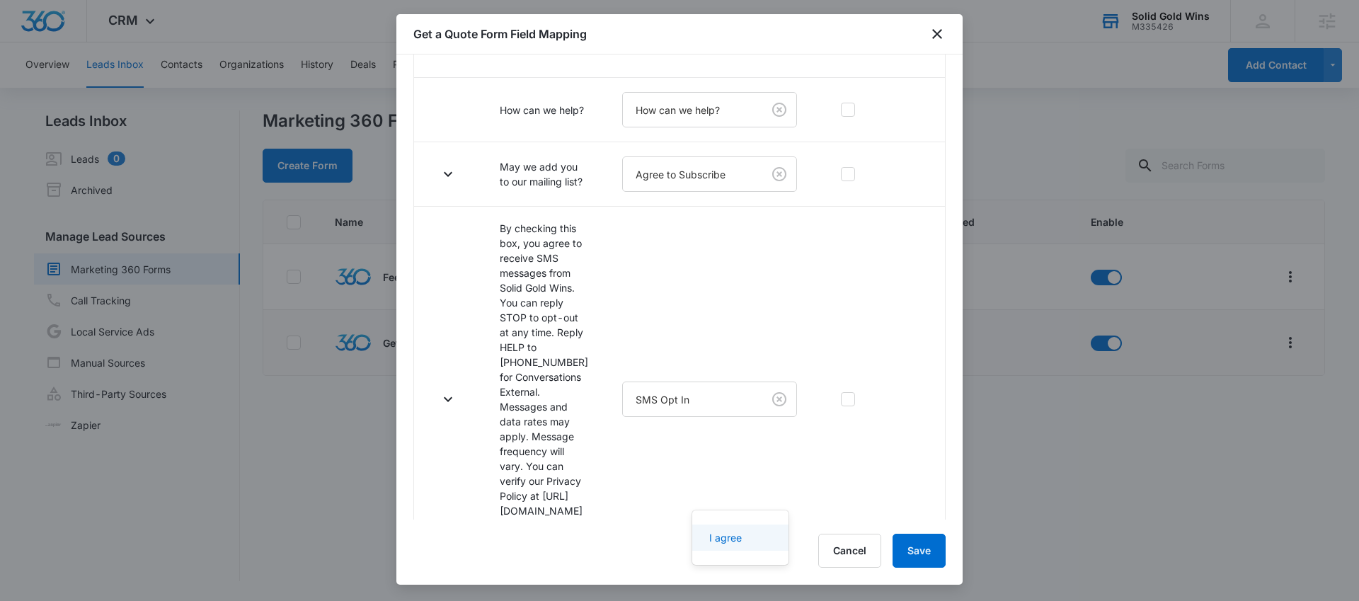
click at [706, 491] on body "CRM Apps Reputation Websites Forms CRM Email Social Content Ads Intelligence Fi…" at bounding box center [679, 300] width 1359 height 601
click at [740, 540] on p "I agree" at bounding box center [725, 537] width 33 height 15
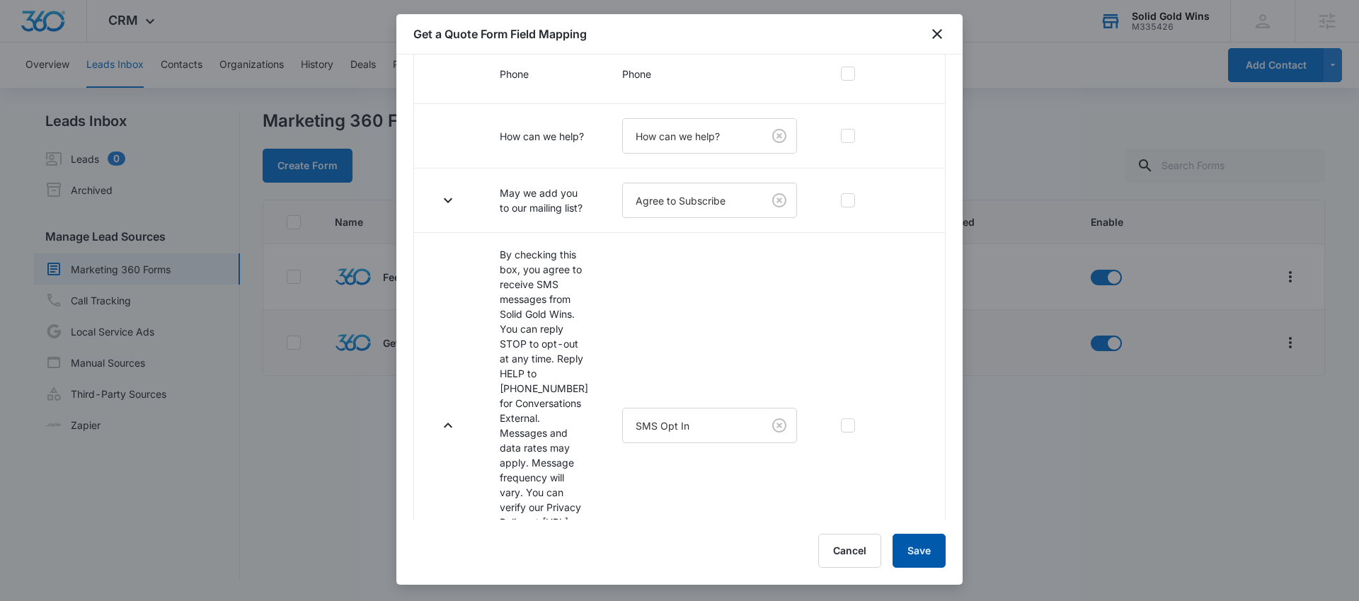
click at [929, 546] on button "Save" at bounding box center [919, 551] width 53 height 34
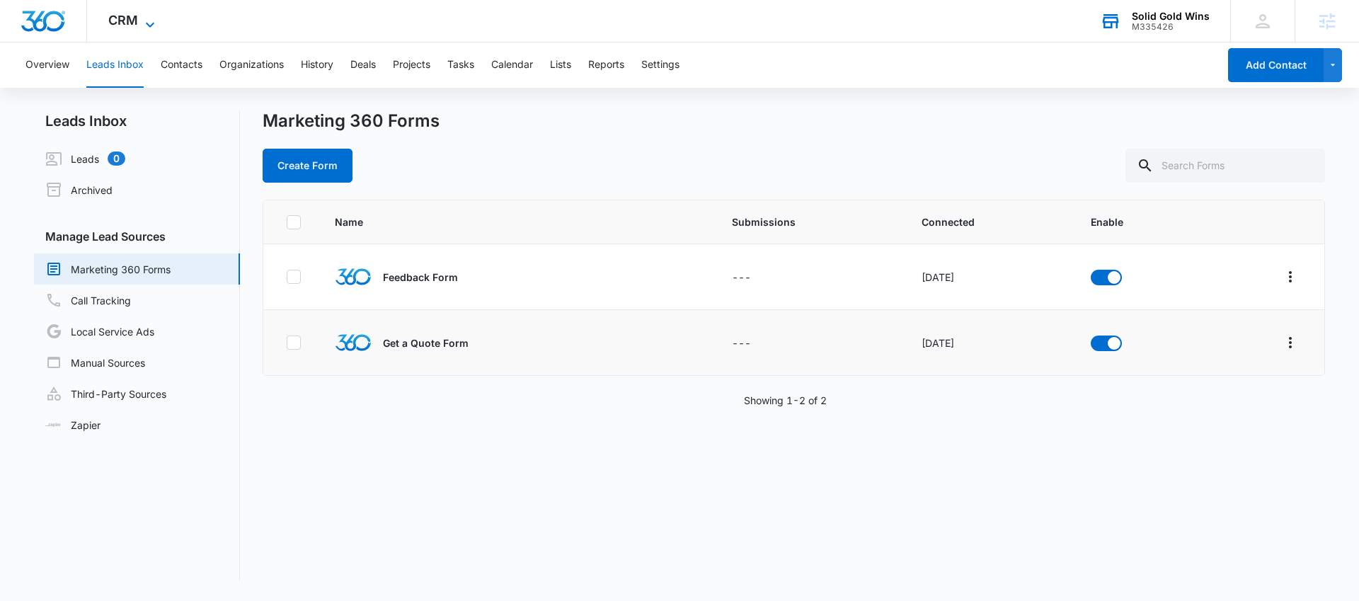
click at [108, 18] on span "CRM" at bounding box center [123, 20] width 30 height 15
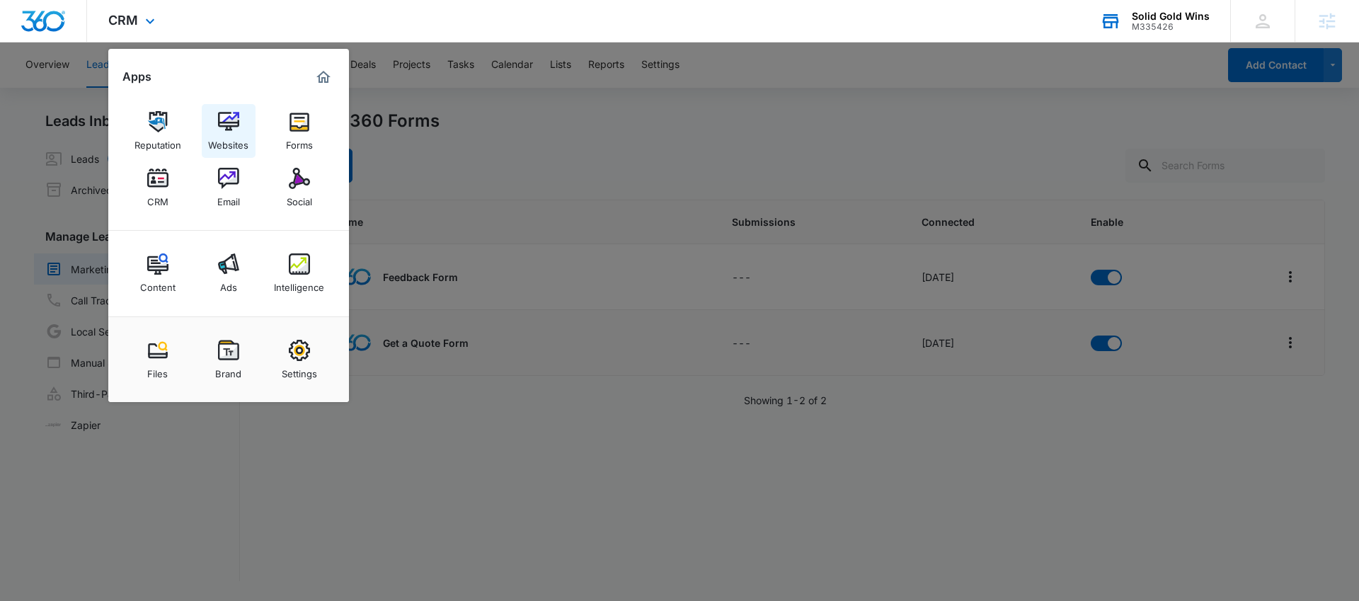
click at [228, 135] on div "Websites" at bounding box center [228, 141] width 40 height 18
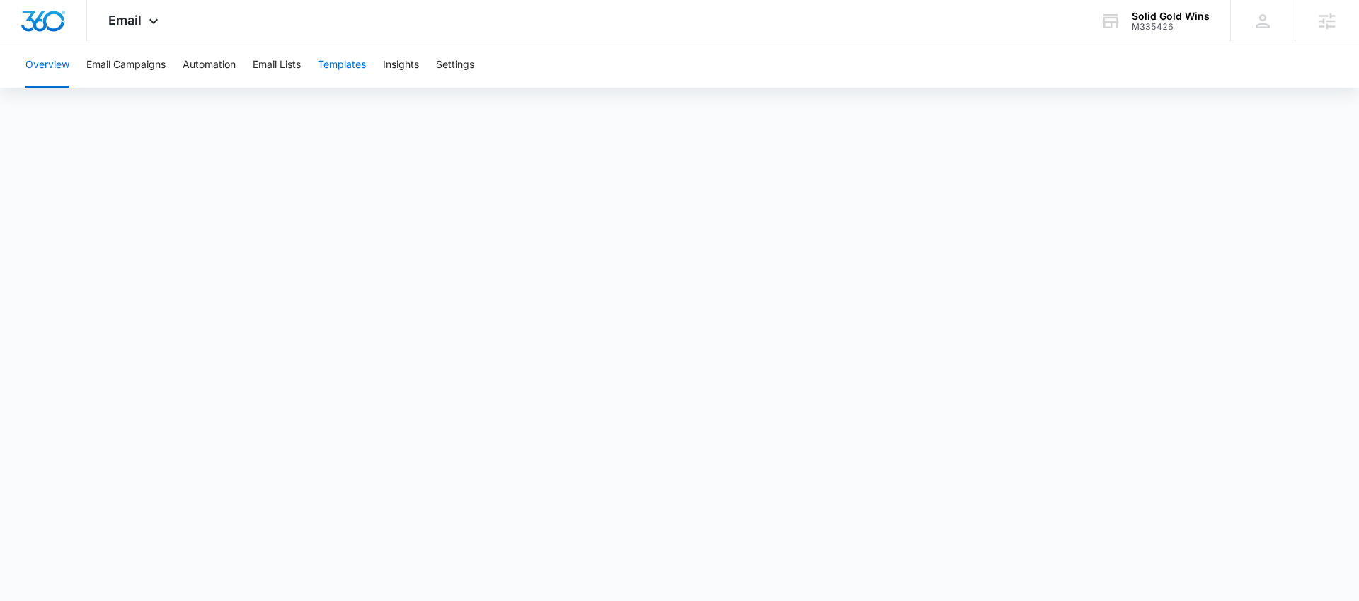
click at [344, 66] on button "Templates" at bounding box center [342, 64] width 48 height 45
click at [234, 62] on button "Automation" at bounding box center [209, 64] width 53 height 45
